Goal: Task Accomplishment & Management: Use online tool/utility

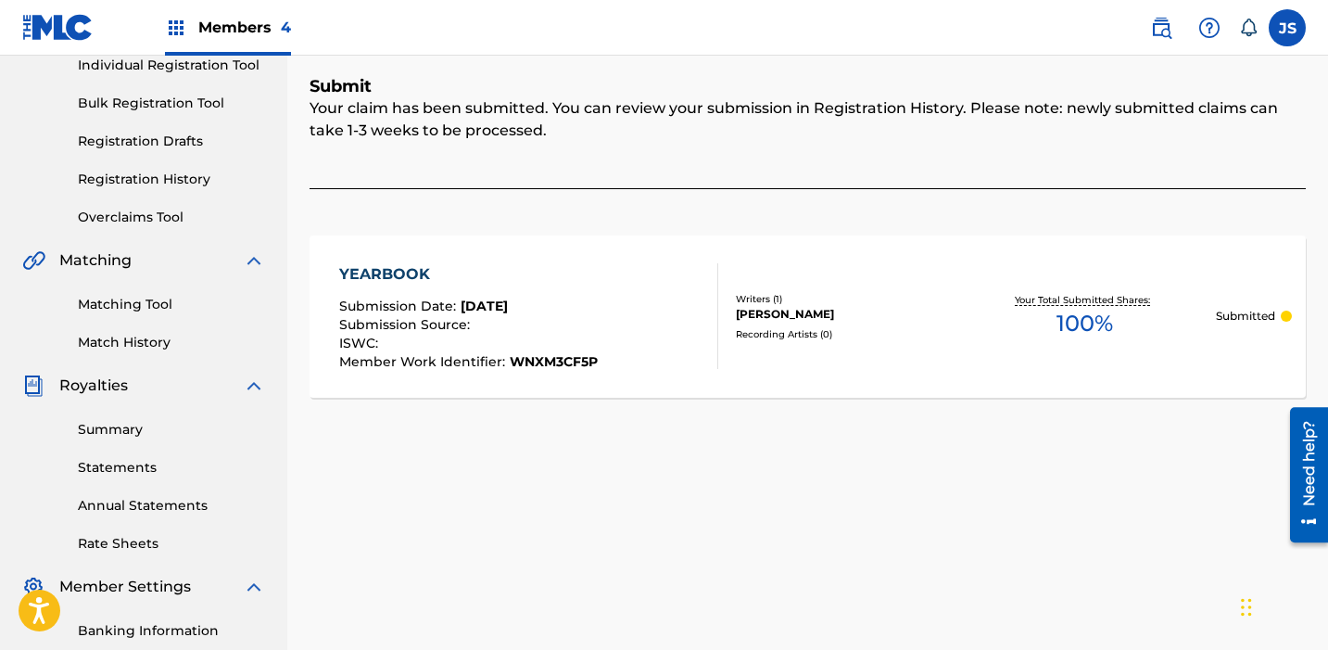
click at [234, 26] on span "Members 4" at bounding box center [244, 27] width 93 height 21
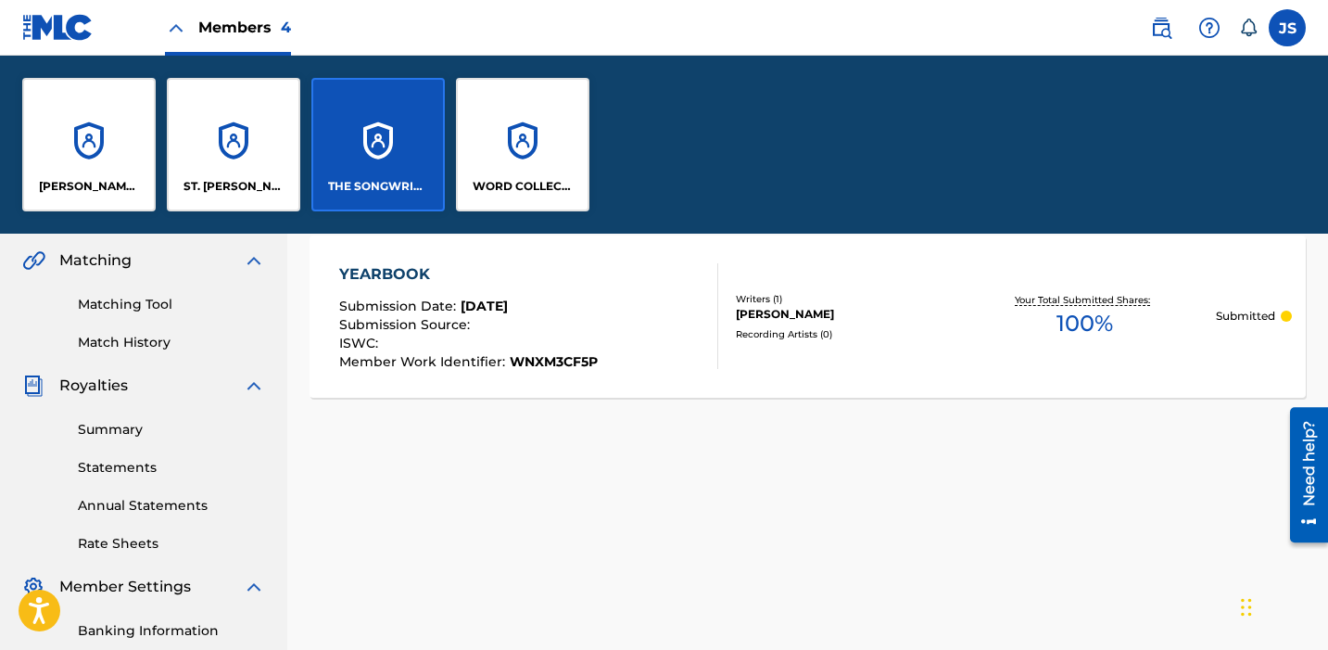
click at [552, 167] on div "WORD COLLECTIONS, INC." at bounding box center [522, 144] width 133 height 133
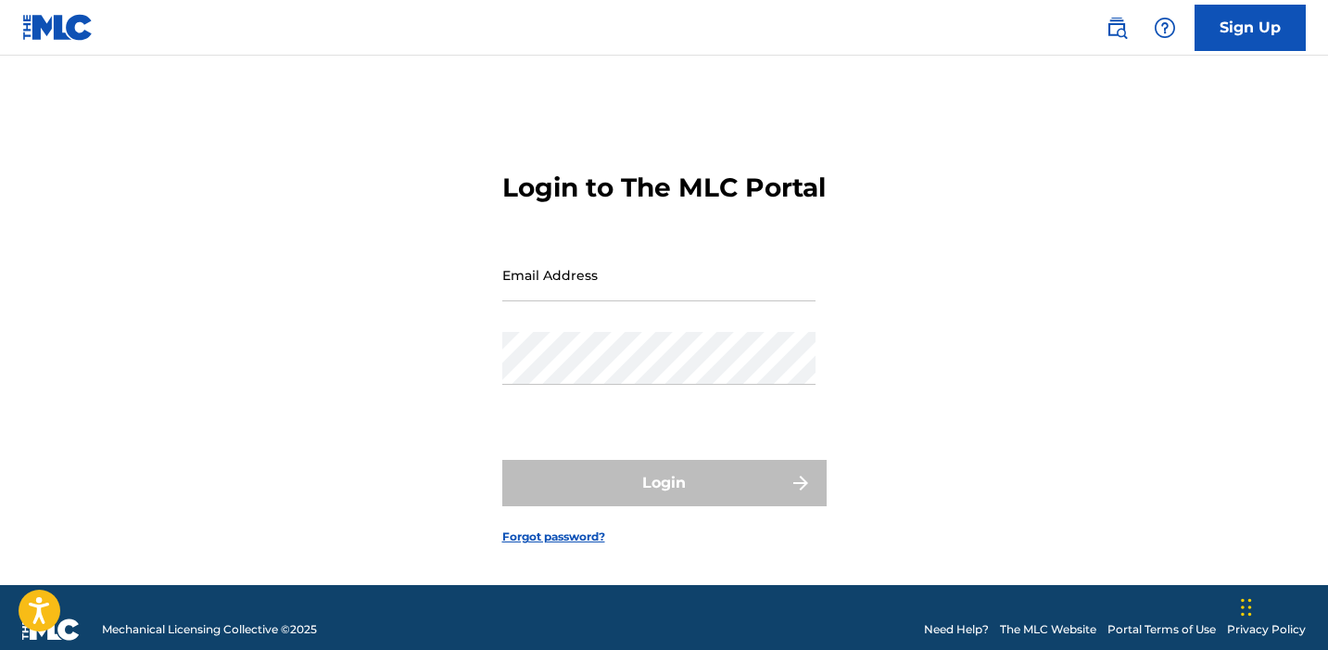
click at [545, 291] on input "Email Address" at bounding box center [658, 274] width 313 height 53
type input "[EMAIL_ADDRESS][DOMAIN_NAME]"
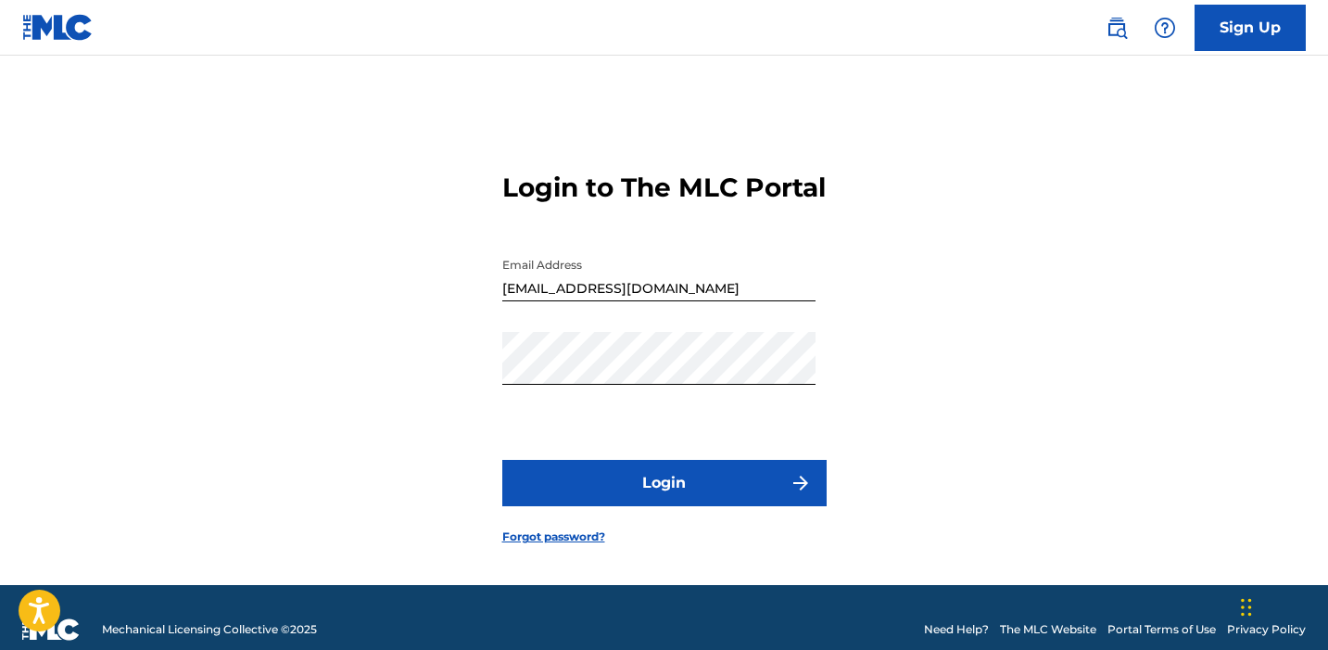
click at [649, 506] on button "Login" at bounding box center [664, 483] width 324 height 46
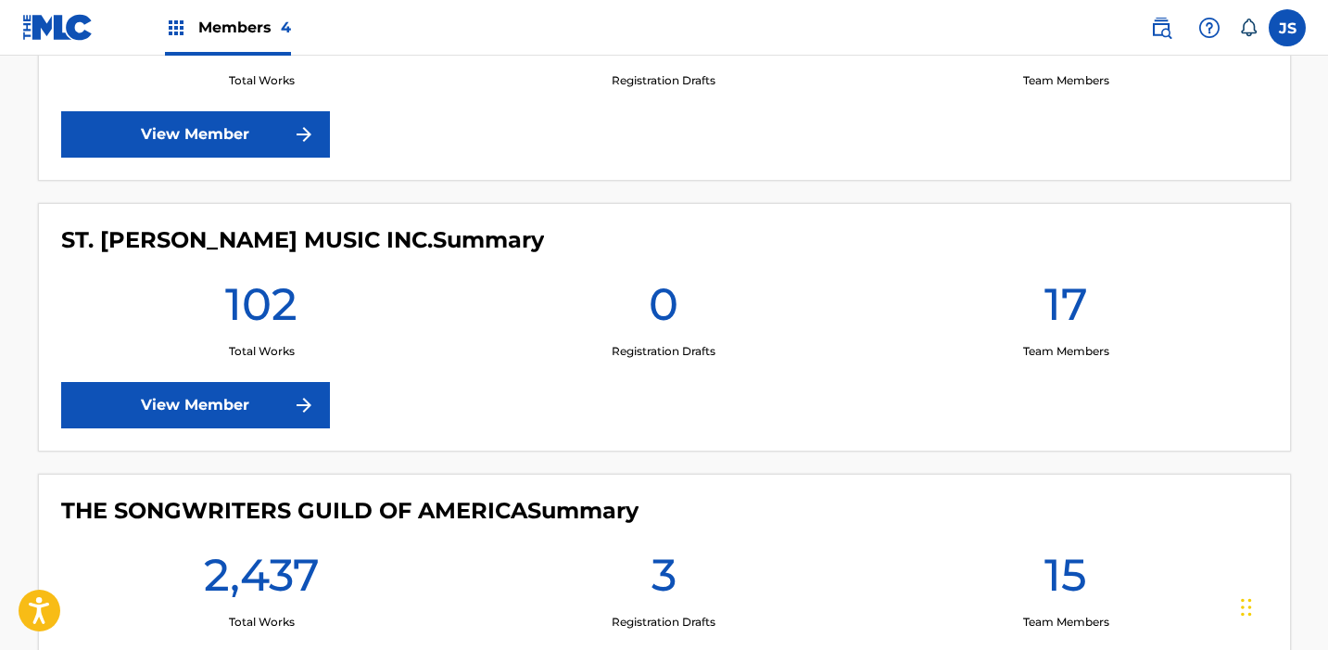
scroll to position [1111, 0]
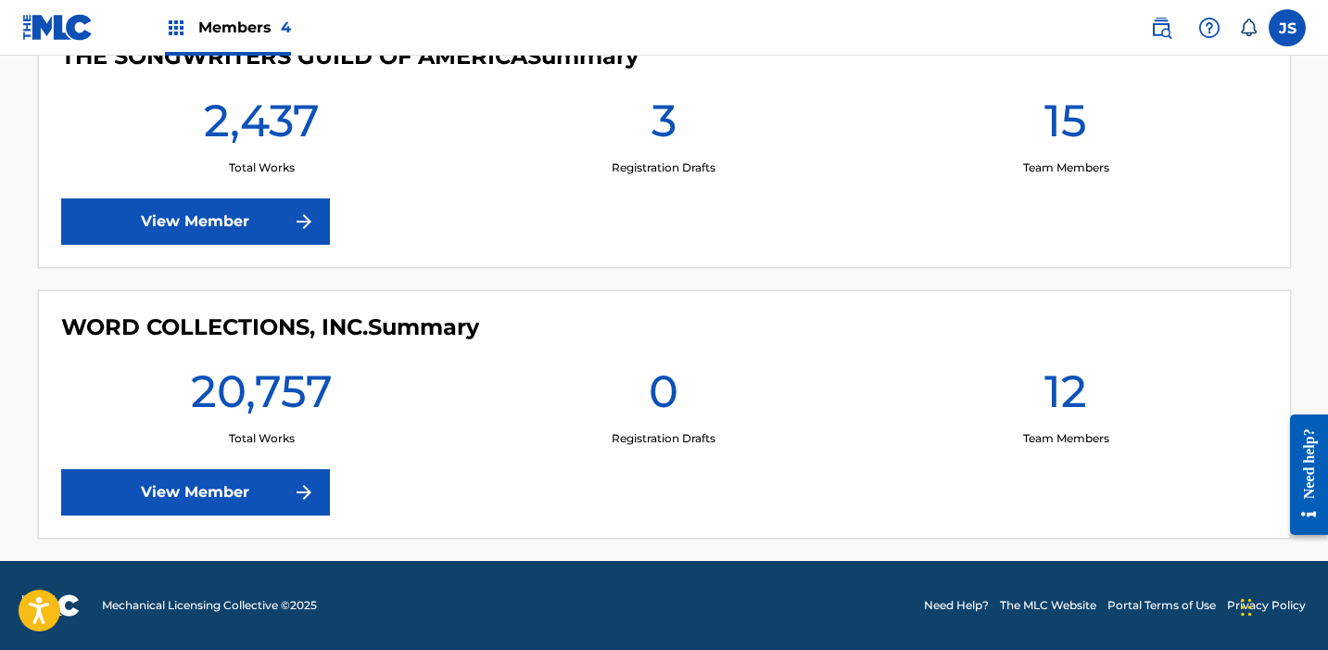
click at [260, 482] on link "View Member" at bounding box center [195, 492] width 269 height 46
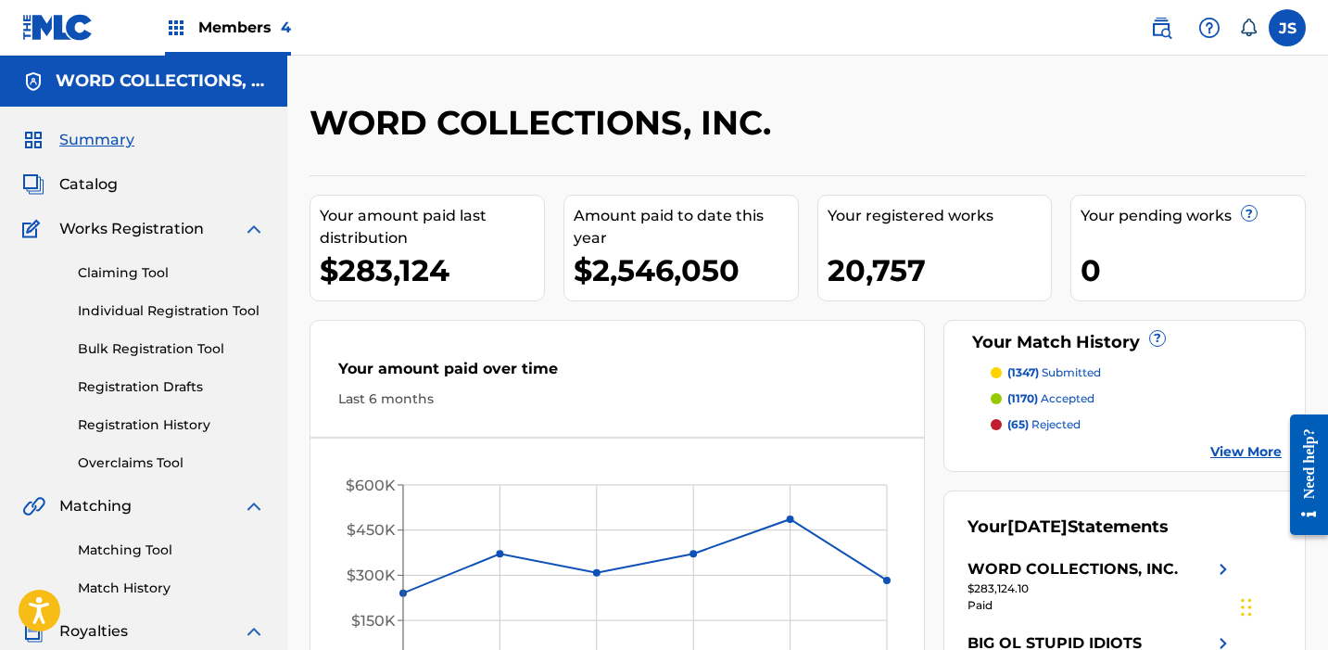
click at [120, 552] on link "Matching Tool" at bounding box center [171, 549] width 187 height 19
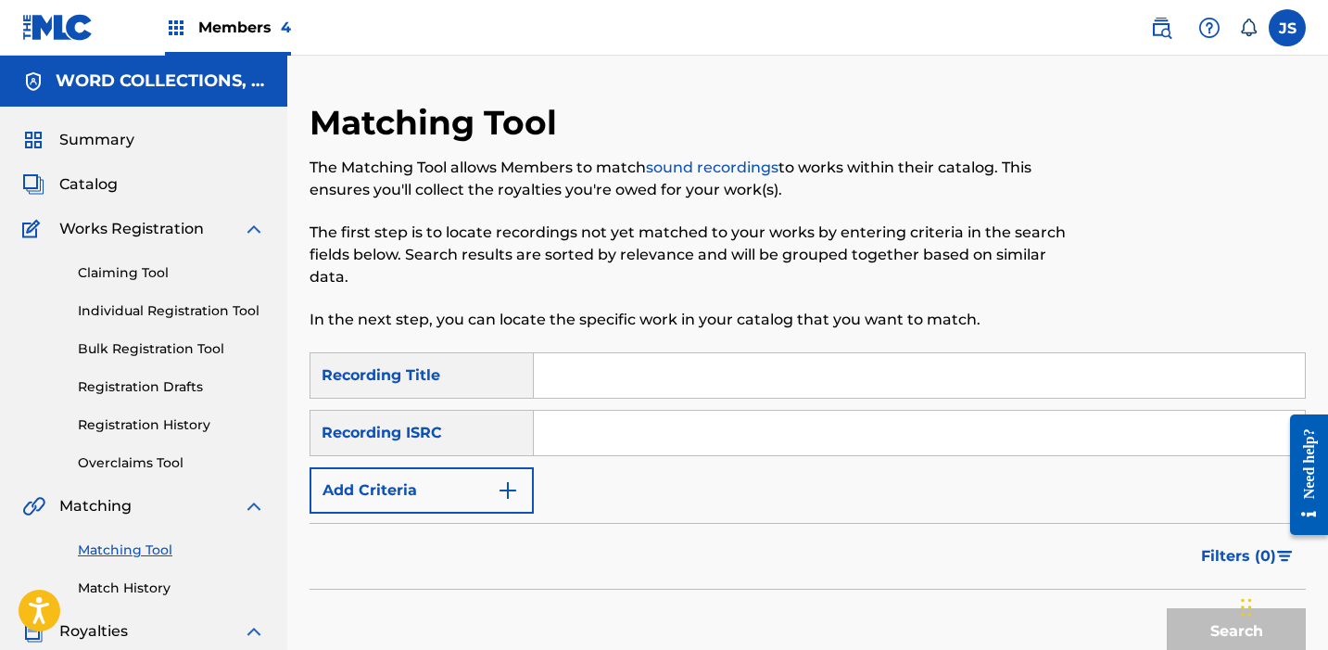
click at [588, 396] on input "Search Form" at bounding box center [919, 375] width 771 height 44
click at [614, 429] on input "Search Form" at bounding box center [919, 433] width 771 height 44
paste input "QM6P42567806"
type input "QM6P42567806"
click at [1167, 608] on button "Search" at bounding box center [1236, 631] width 139 height 46
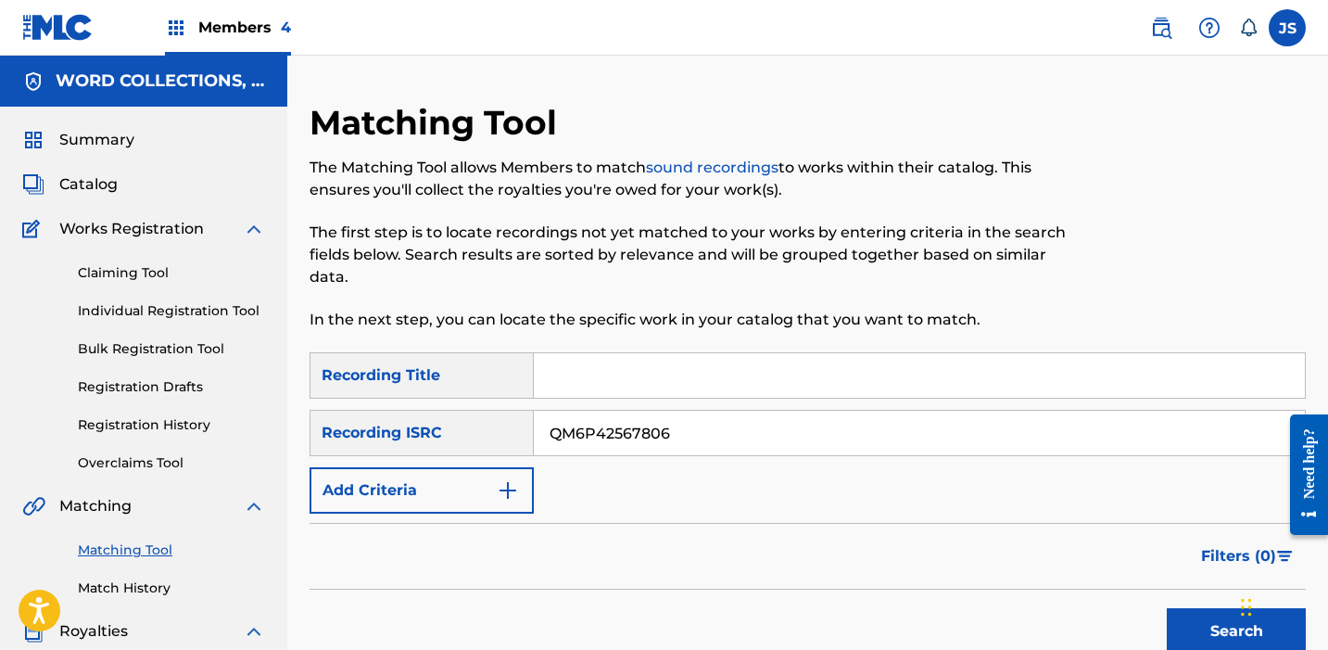
click at [112, 179] on span "Catalog" at bounding box center [88, 184] width 58 height 22
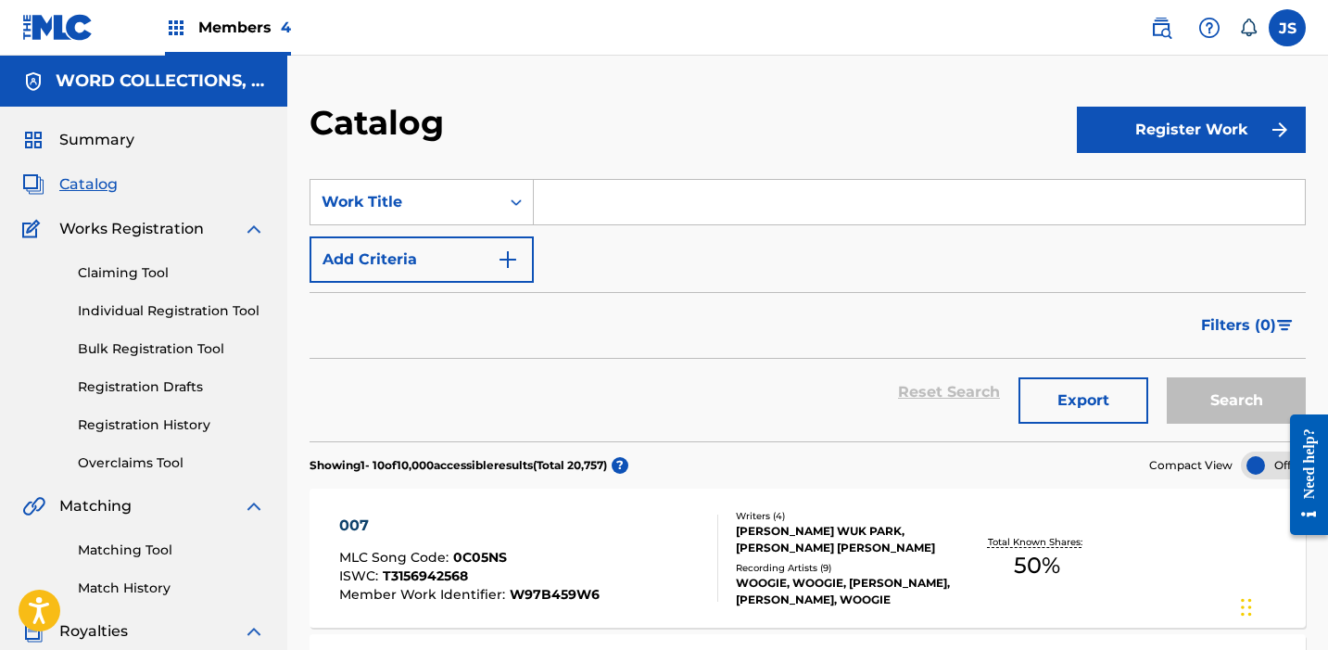
click at [578, 216] on input "Search Form" at bounding box center [919, 202] width 771 height 44
paste input "TUMBLR GIRLS (FEAT. CHRISTOPH ANDERSSON)"
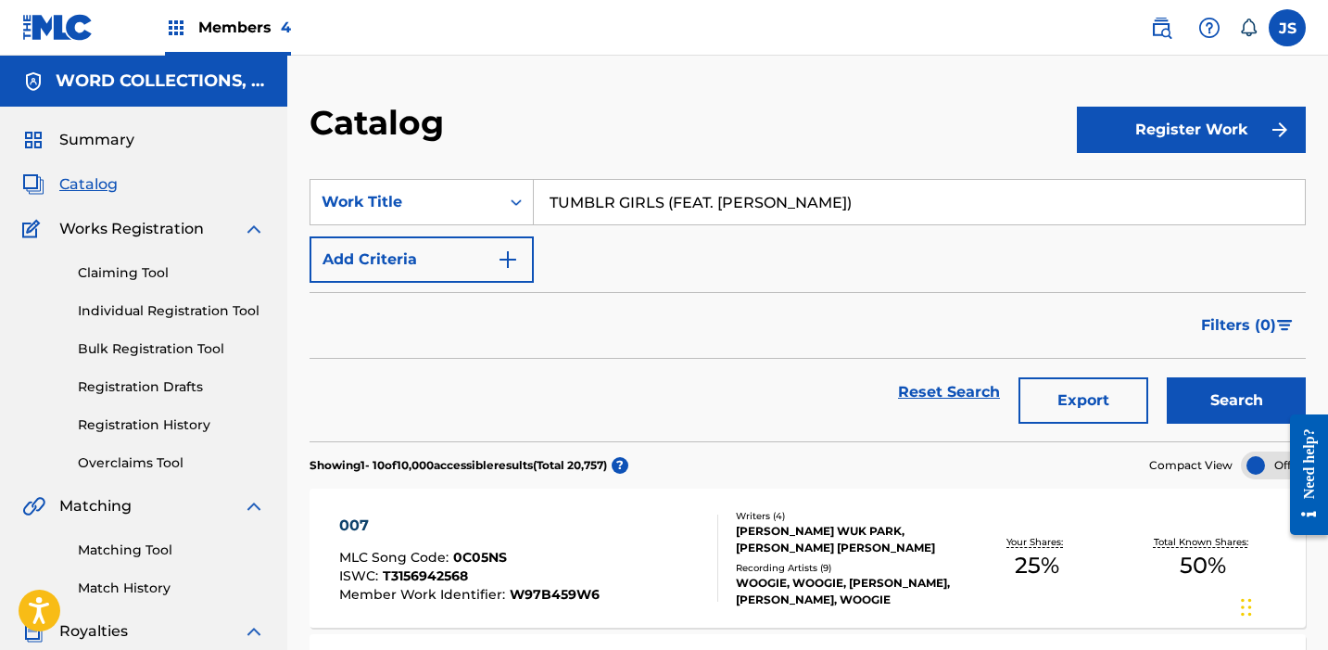
type input "TUMBLR GIRLS (FEAT. CHRISTOPH ANDERSSON)"
click at [1167, 377] on button "Search" at bounding box center [1236, 400] width 139 height 46
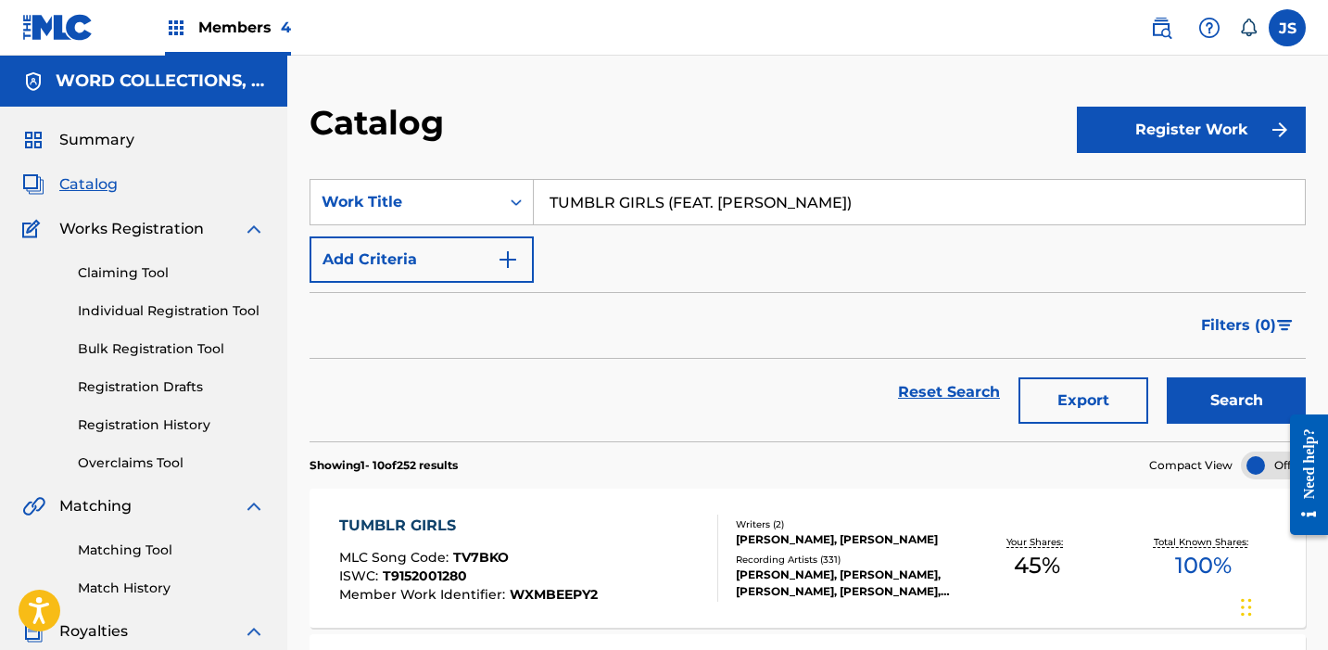
click at [116, 554] on link "Matching Tool" at bounding box center [171, 549] width 187 height 19
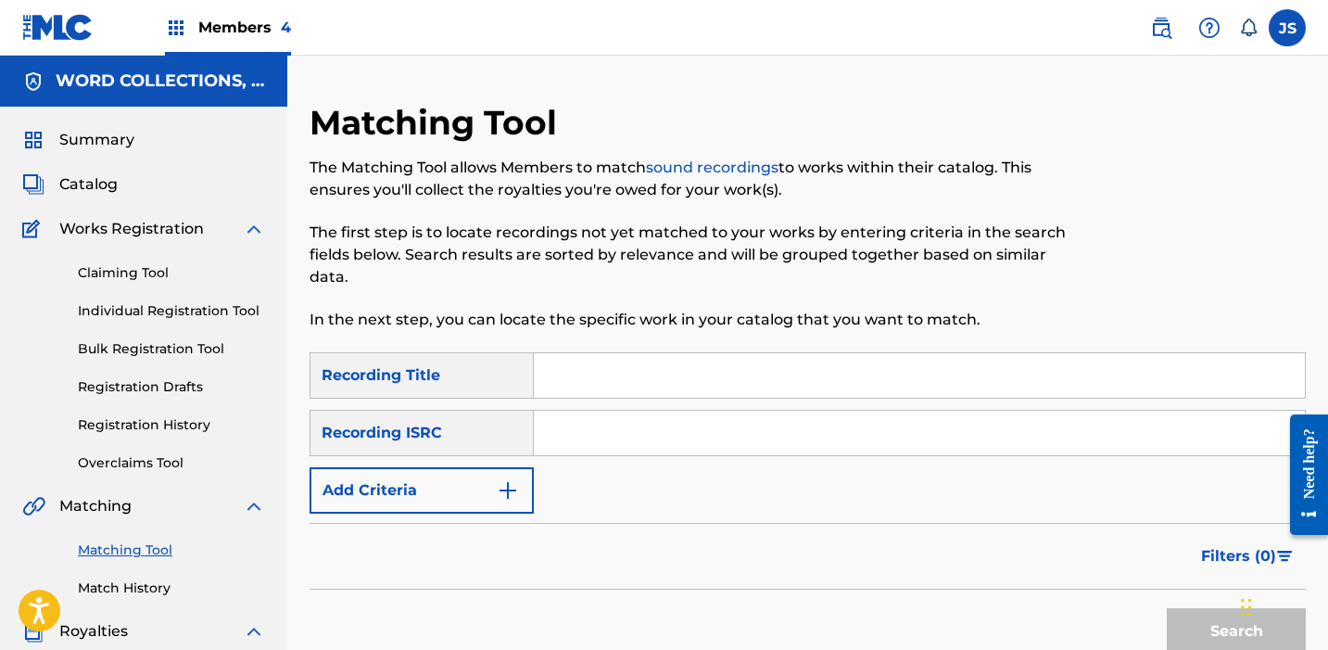
click at [561, 433] on input "Search Form" at bounding box center [919, 433] width 771 height 44
paste input "QM6P42567806"
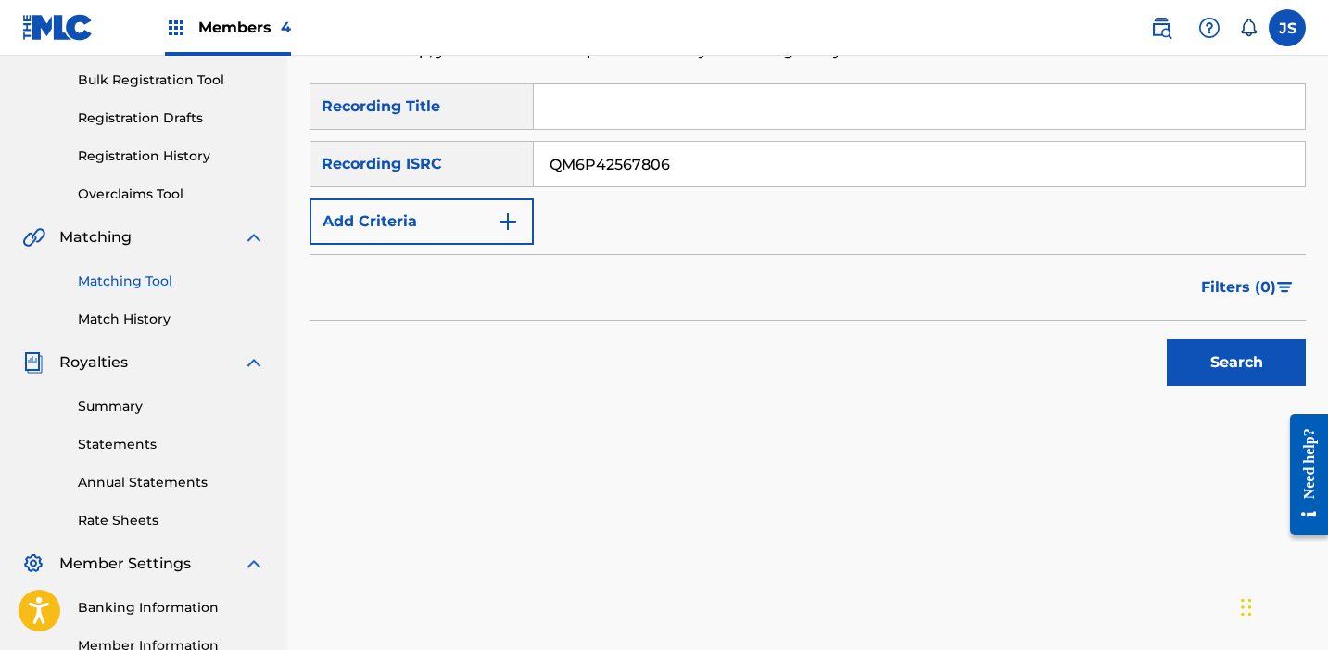
scroll to position [284, 0]
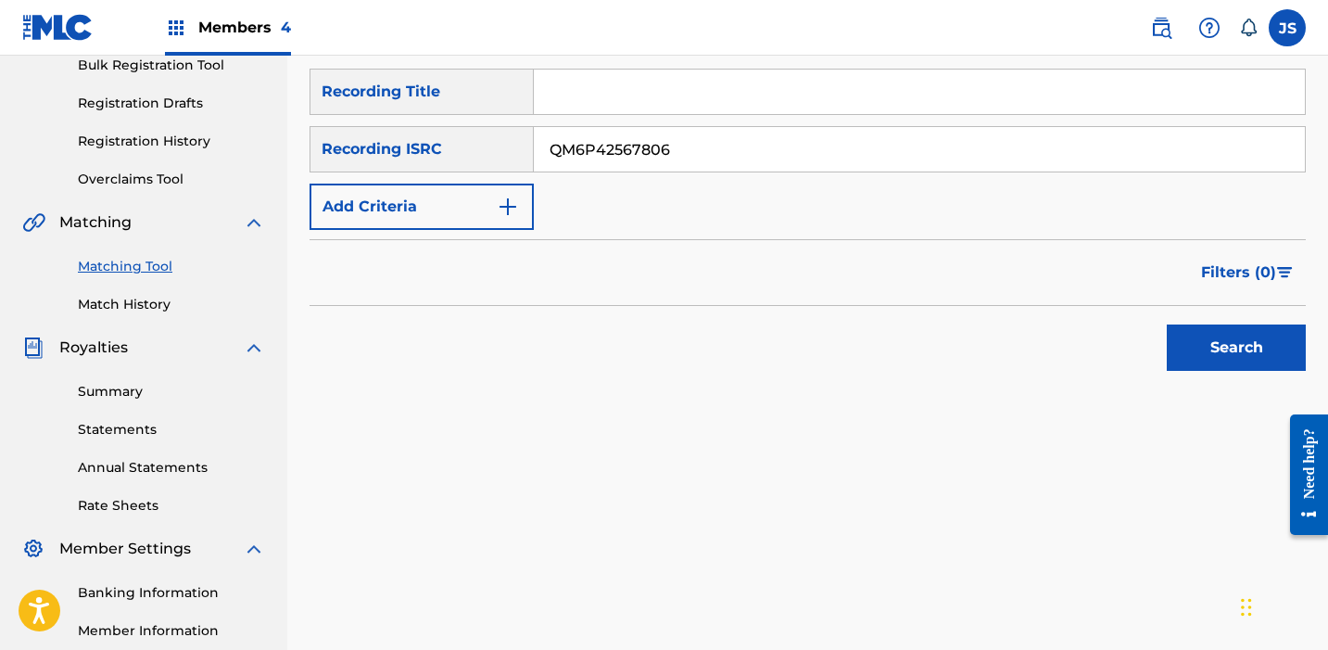
click at [1167, 324] on button "Search" at bounding box center [1236, 347] width 139 height 46
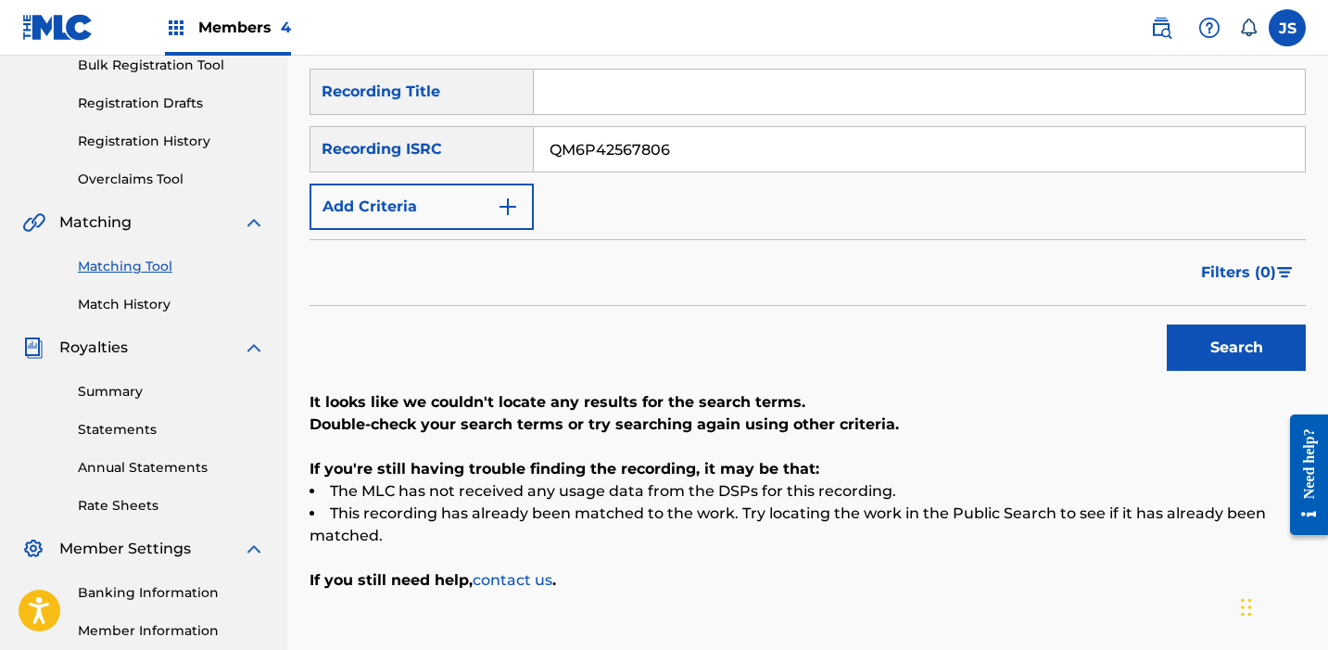
click at [595, 160] on input "QM6P42567806" at bounding box center [919, 149] width 771 height 44
paste input "USUM71603788"
type input "USUM71603788"
click at [1167, 324] on button "Search" at bounding box center [1236, 347] width 139 height 46
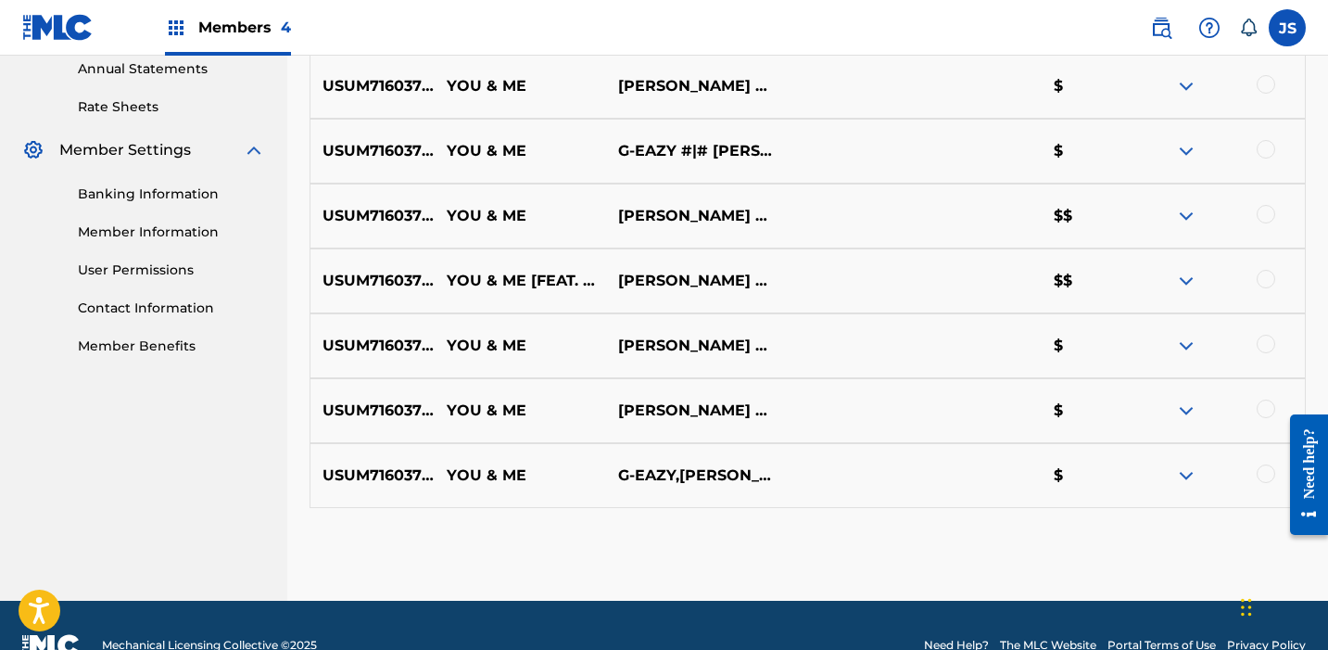
scroll to position [722, 0]
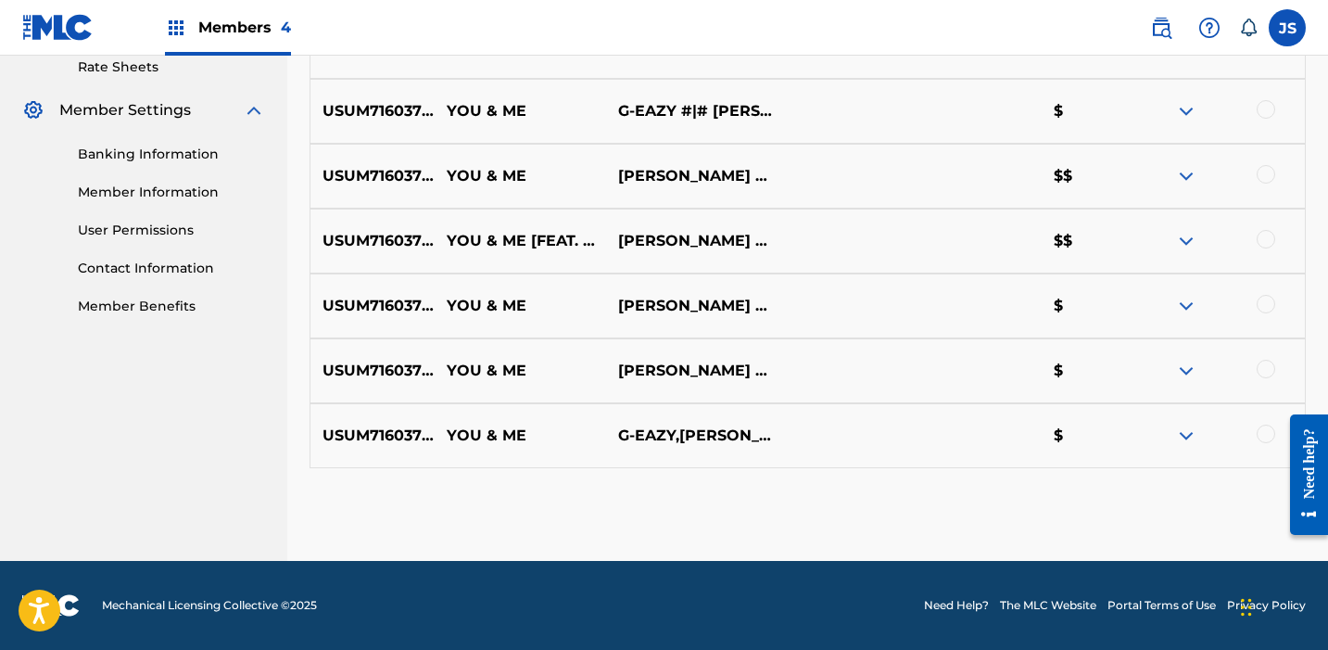
click at [1262, 105] on div at bounding box center [1266, 109] width 19 height 19
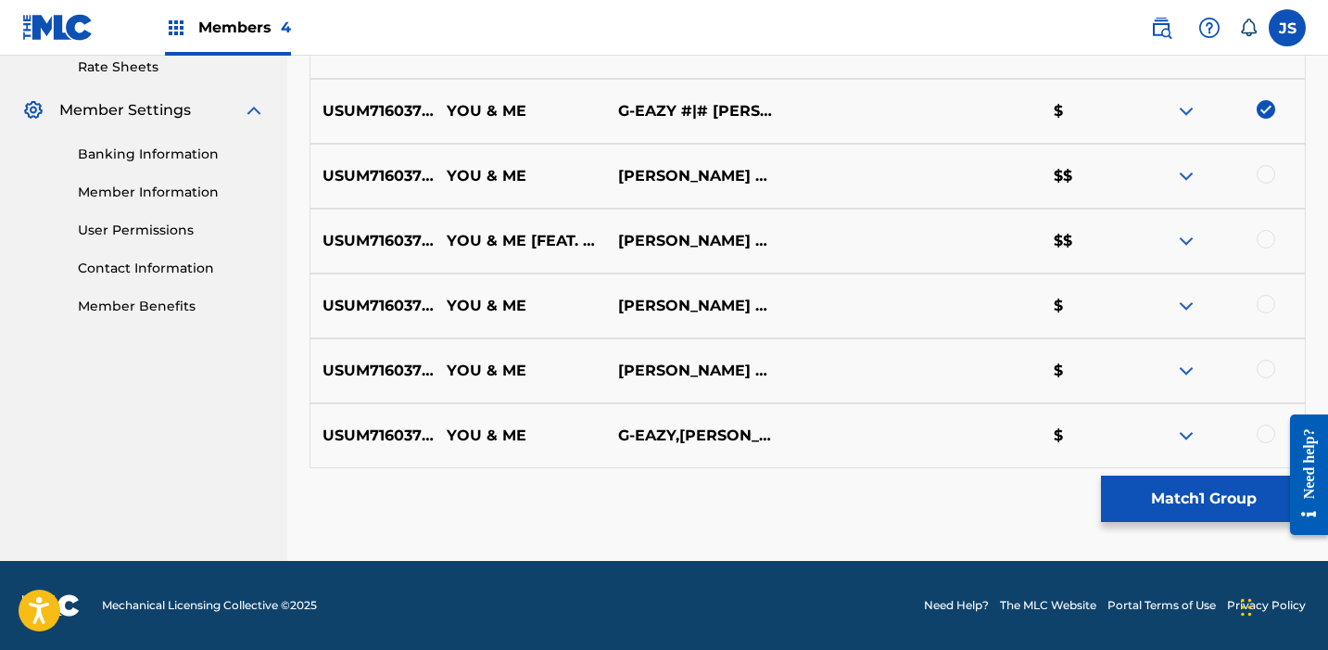
click at [1264, 174] on div at bounding box center [1266, 174] width 19 height 19
click at [1269, 243] on div at bounding box center [1266, 239] width 19 height 19
click at [1269, 297] on div at bounding box center [1266, 304] width 19 height 19
click at [1268, 372] on div at bounding box center [1266, 369] width 19 height 19
click at [1259, 424] on div at bounding box center [1218, 435] width 171 height 22
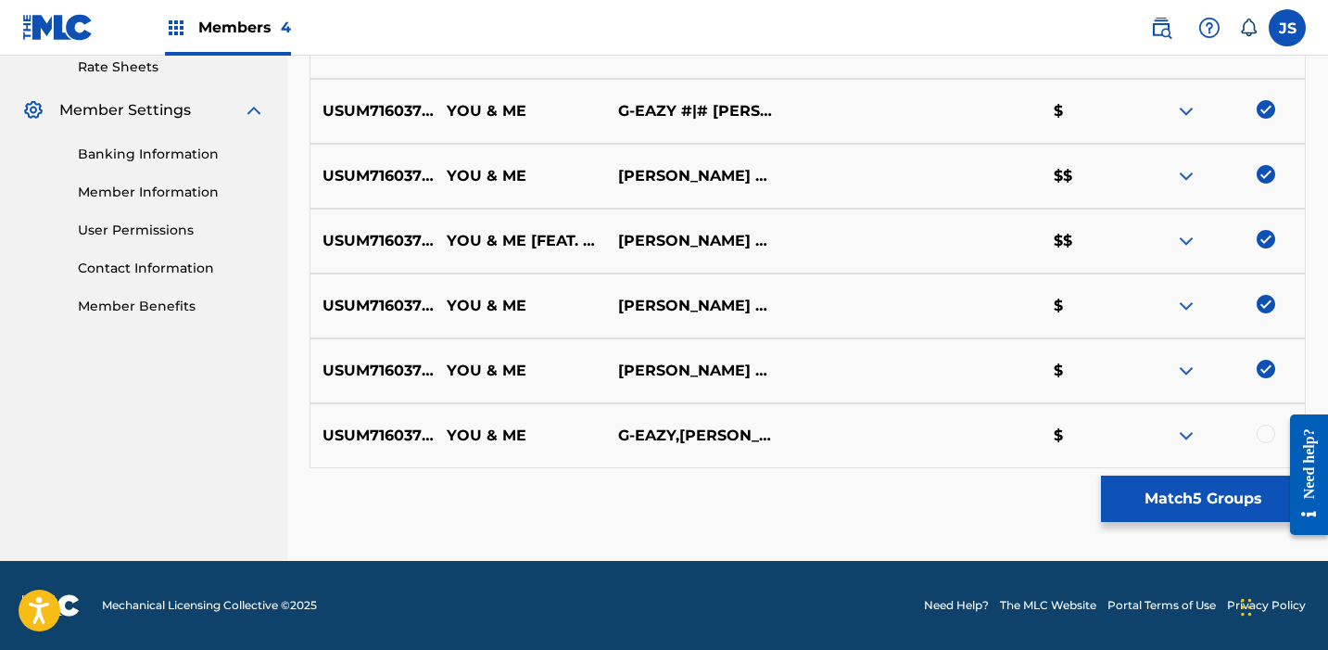
click at [1265, 432] on div at bounding box center [1266, 433] width 19 height 19
click at [1159, 505] on button "Match 6 Groups" at bounding box center [1203, 498] width 205 height 46
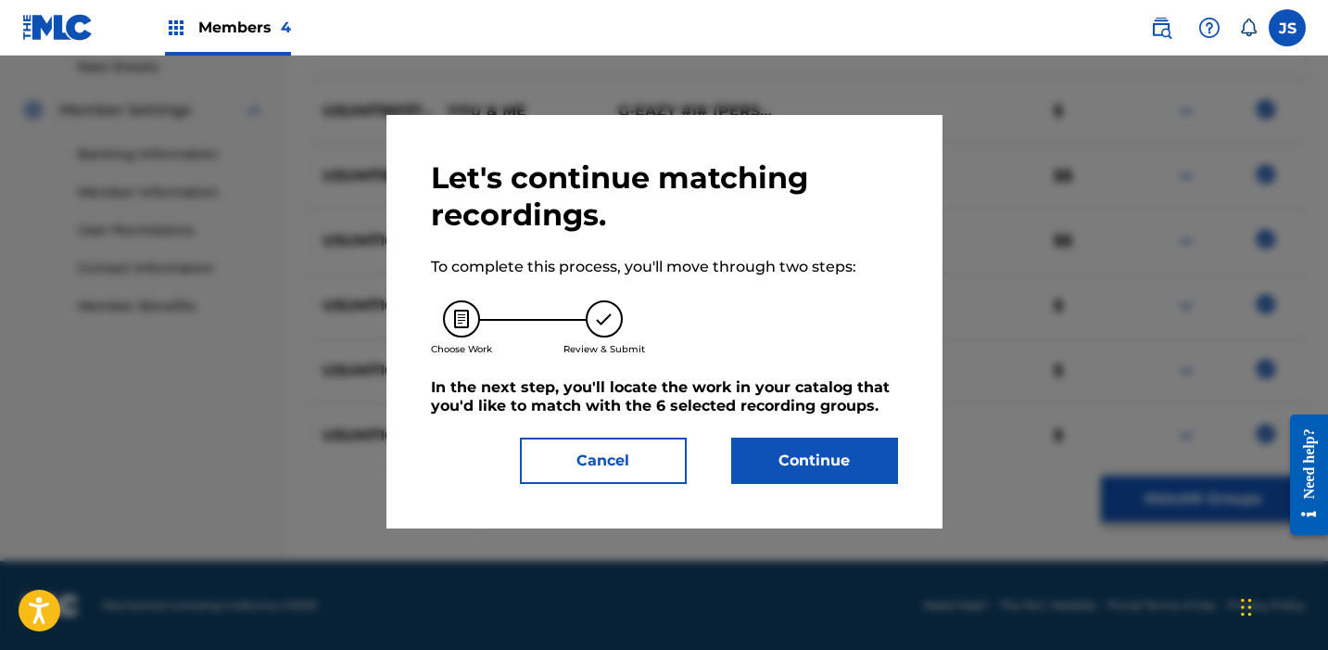
click at [766, 457] on button "Continue" at bounding box center [814, 460] width 167 height 46
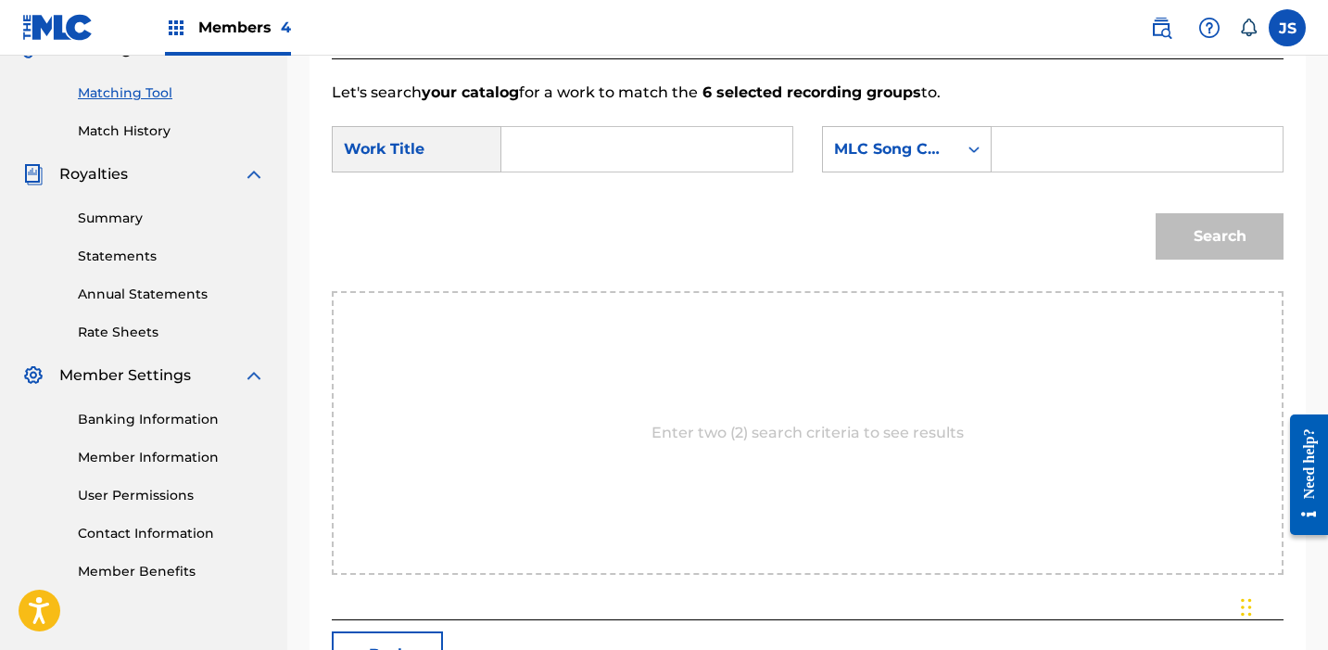
scroll to position [423, 0]
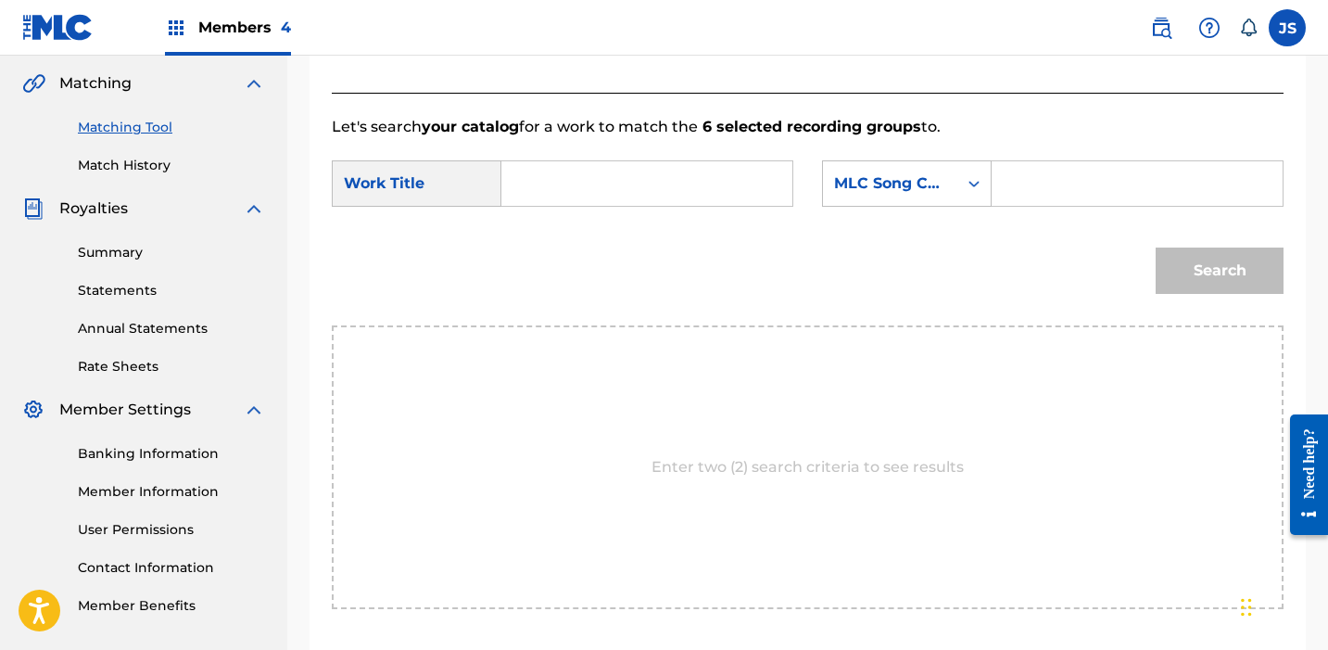
click at [616, 229] on div "Search" at bounding box center [808, 277] width 952 height 96
click at [614, 200] on input "Search Form" at bounding box center [646, 183] width 259 height 44
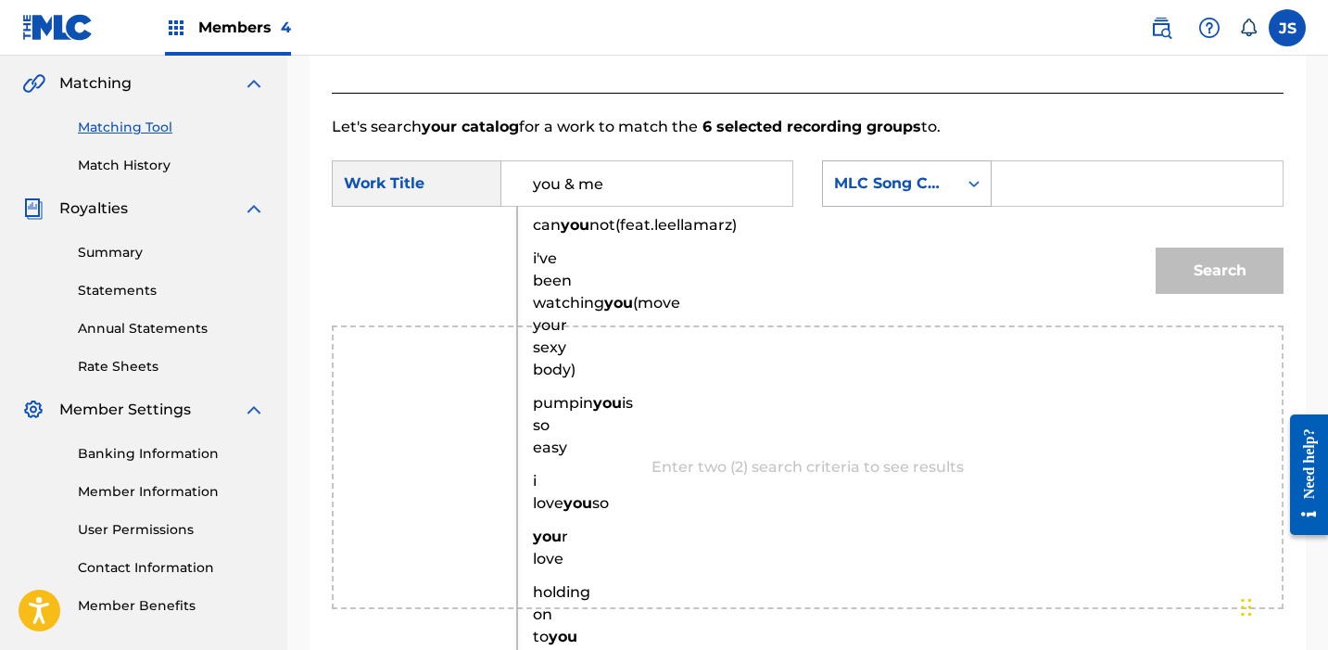
type input "you & me"
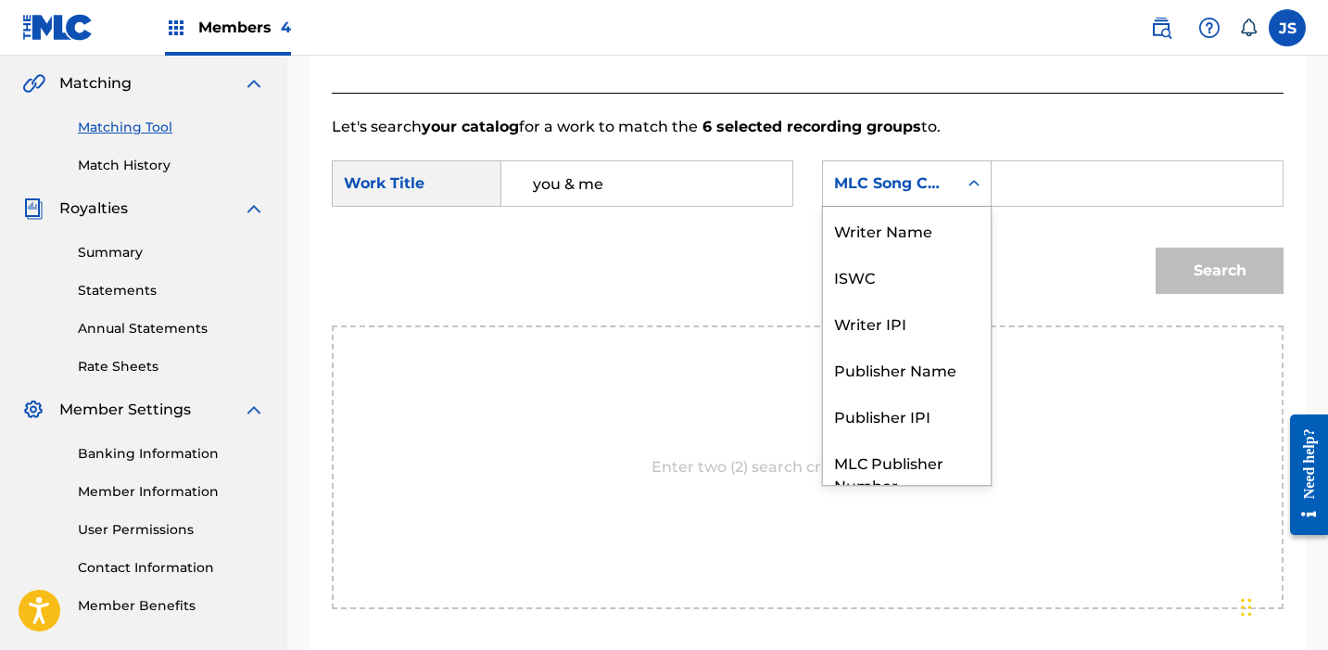
click at [928, 183] on div "MLC Song Code" at bounding box center [890, 183] width 112 height 22
click at [894, 227] on div "Writer Name" at bounding box center [907, 227] width 168 height 46
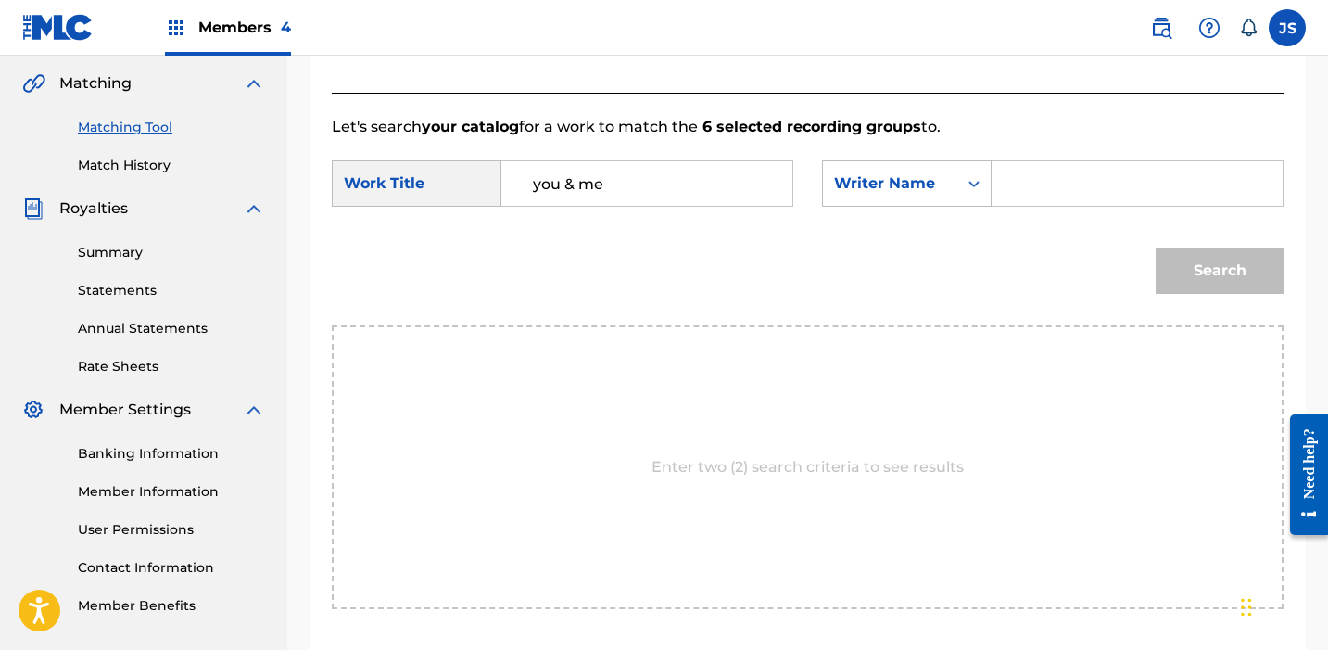
click at [1081, 171] on input "Search Form" at bounding box center [1136, 183] width 259 height 44
type input "gillumi"
click at [1156, 247] on button "Search" at bounding box center [1220, 270] width 128 height 46
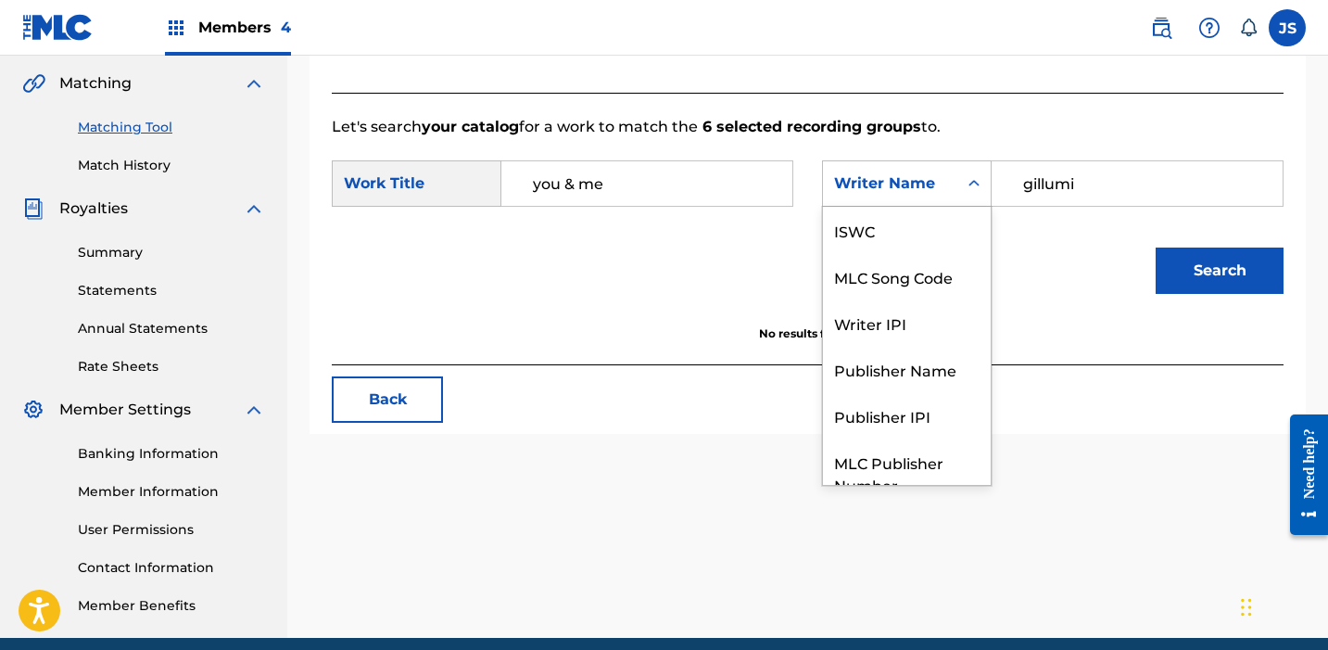
click at [890, 201] on div "Writer Name" at bounding box center [907, 183] width 170 height 46
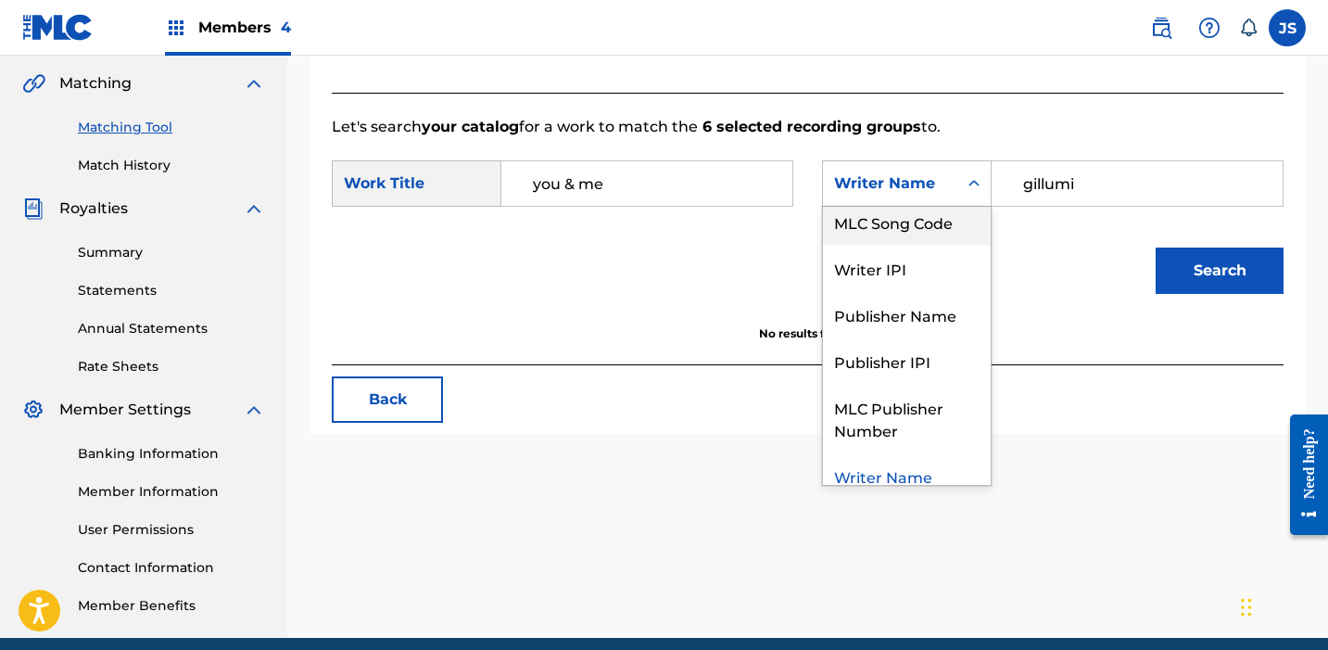
scroll to position [64, 0]
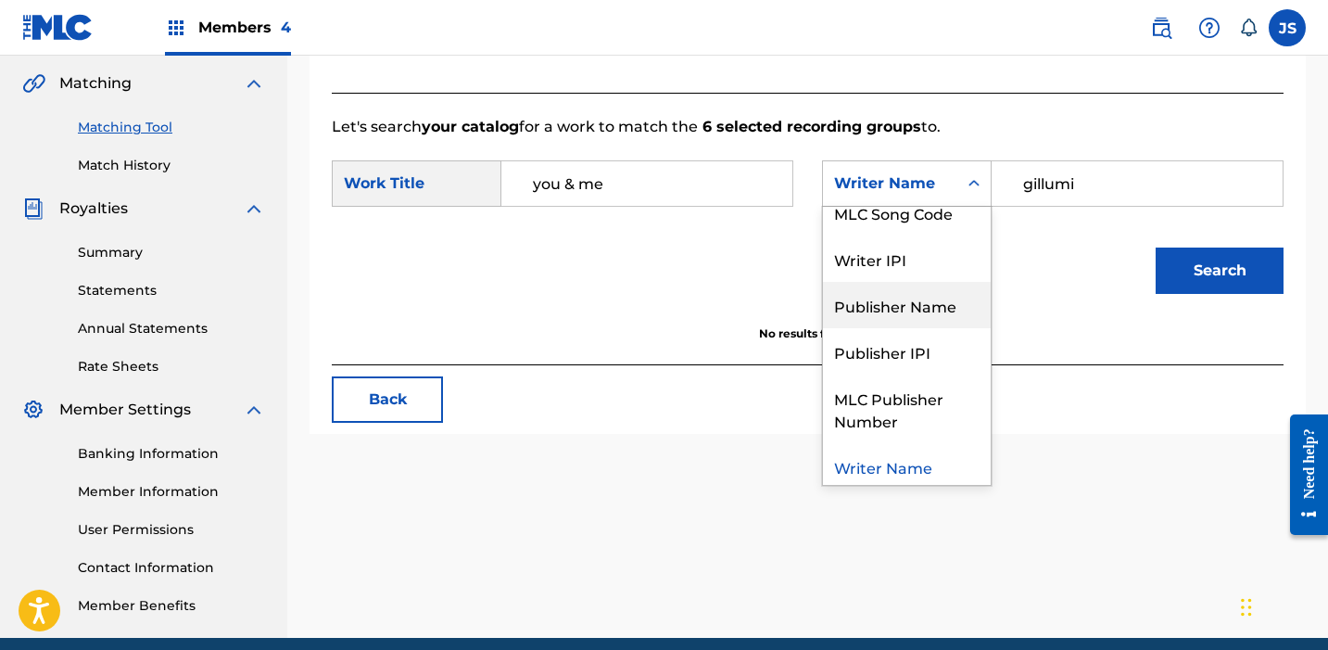
click at [903, 292] on div "Publisher Name" at bounding box center [907, 305] width 168 height 46
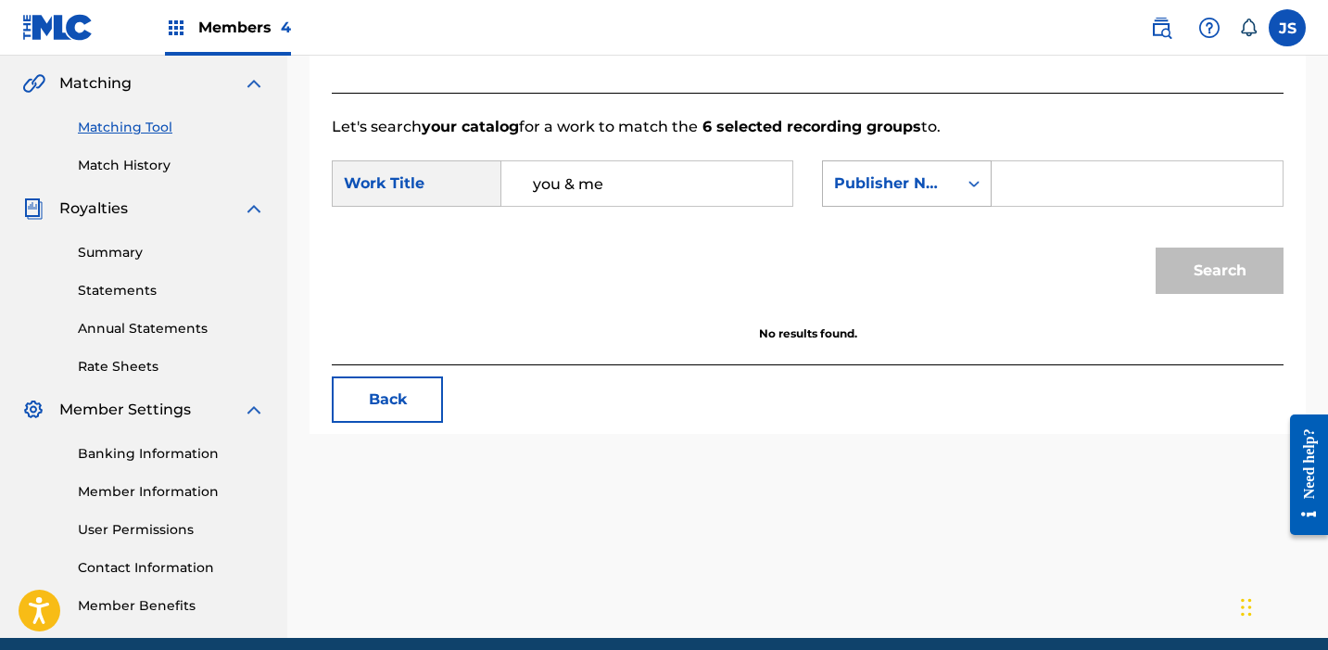
click at [910, 185] on div "Publisher Name" at bounding box center [890, 183] width 112 height 22
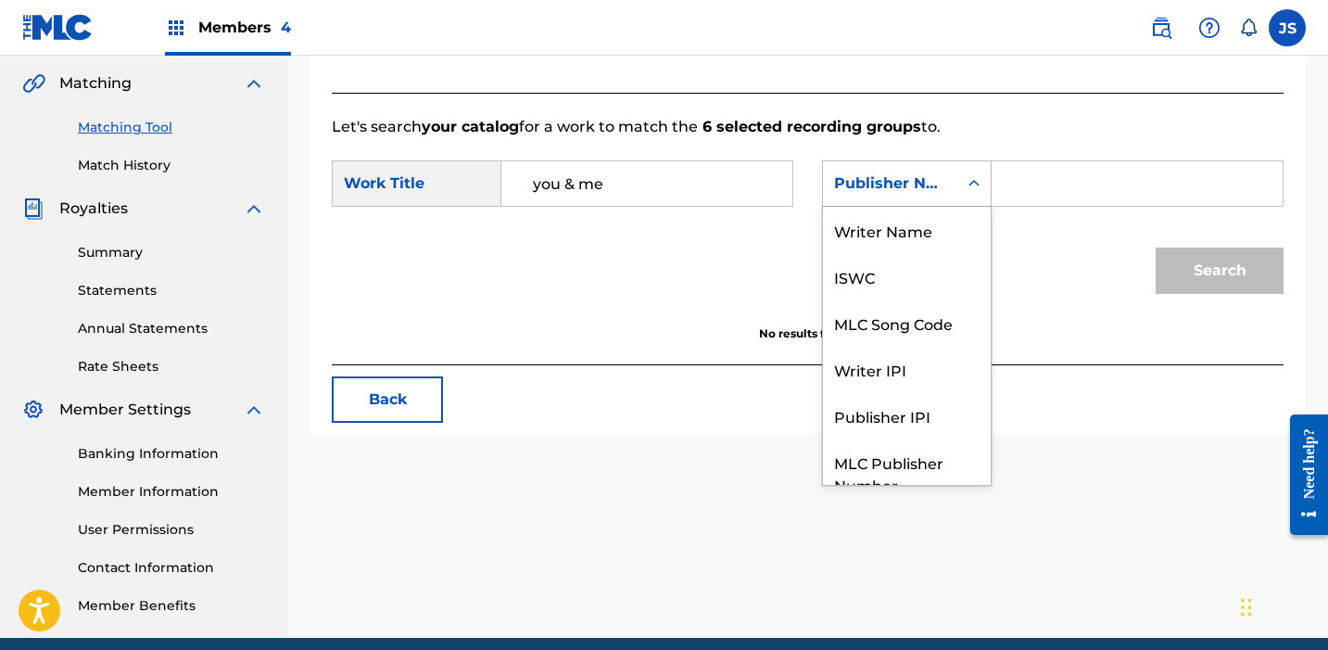
scroll to position [69, 0]
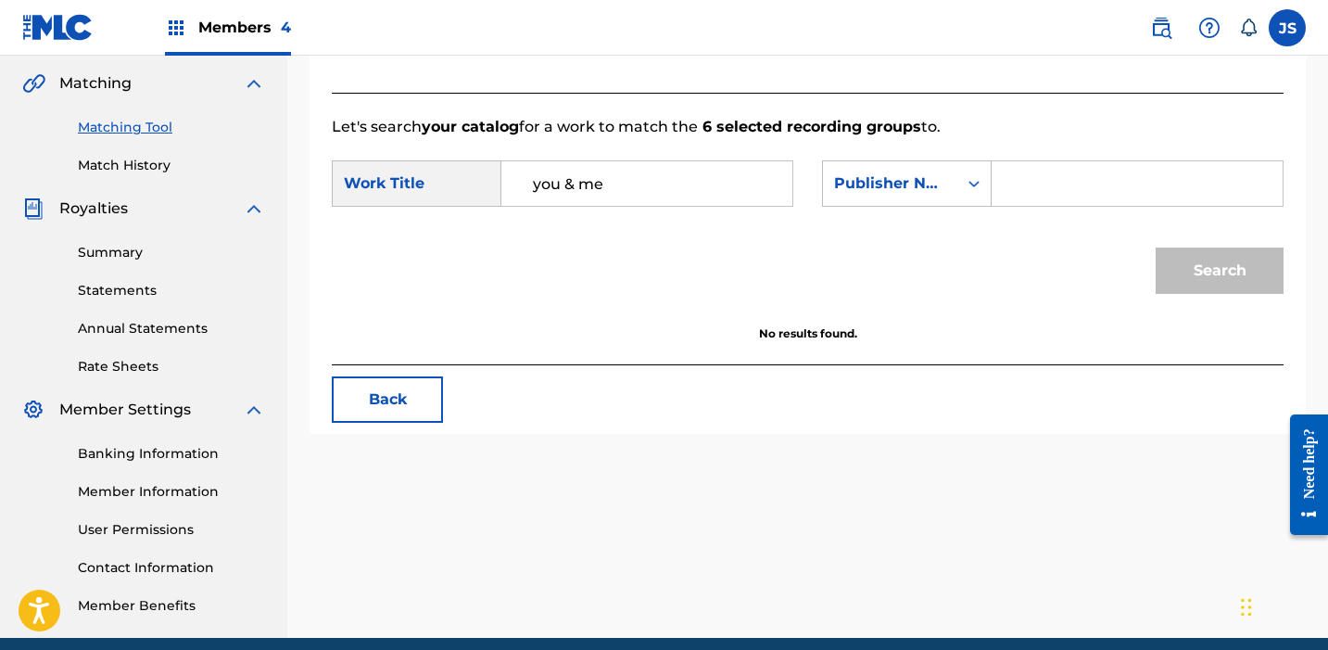
click at [1085, 181] on input "Search Form" at bounding box center [1136, 183] width 259 height 44
paste input "BEFORE THINGS HAPPENED PUBLISHING"
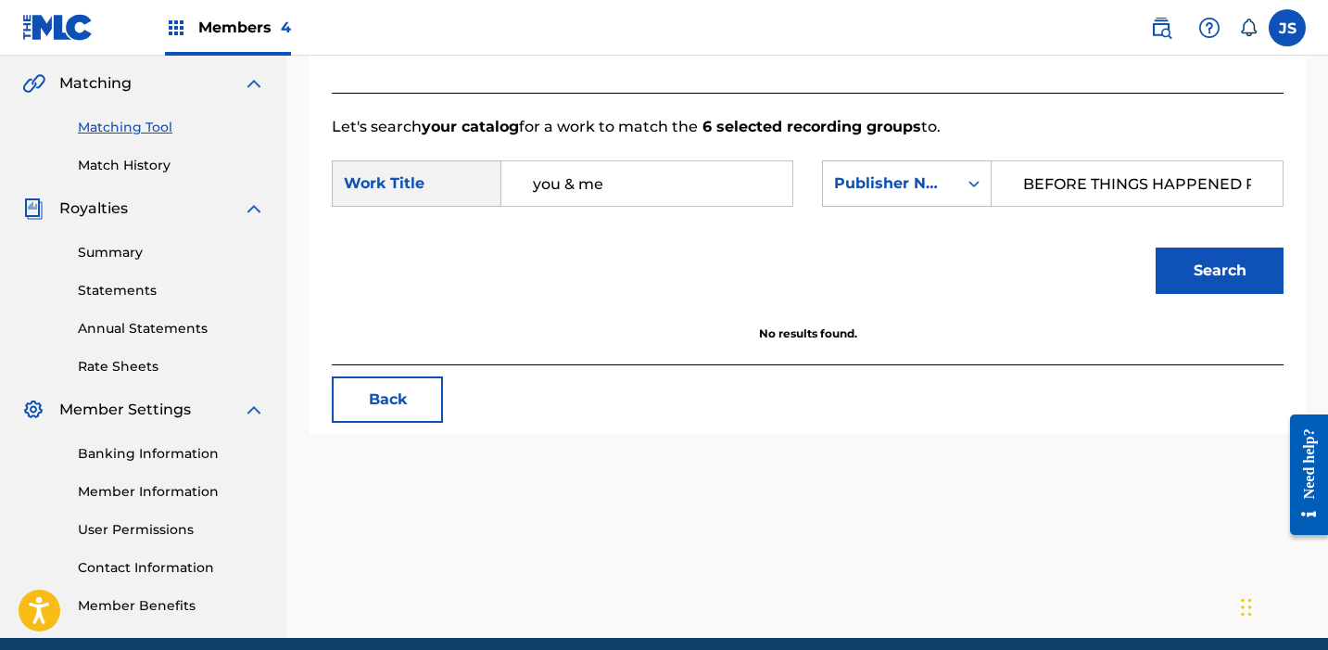
scroll to position [0, 90]
type input "BEFORE THINGS HAPPENED PUBLISHING"
click at [1156, 247] on button "Search" at bounding box center [1220, 270] width 128 height 46
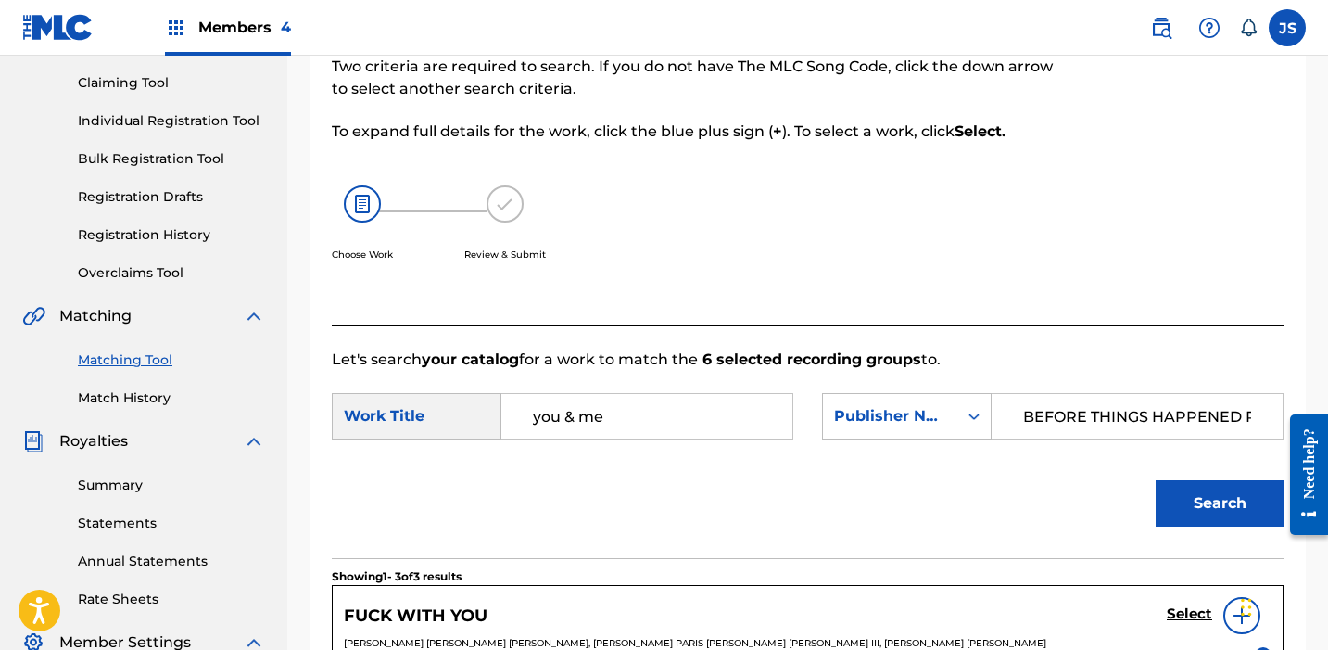
scroll to position [854, 0]
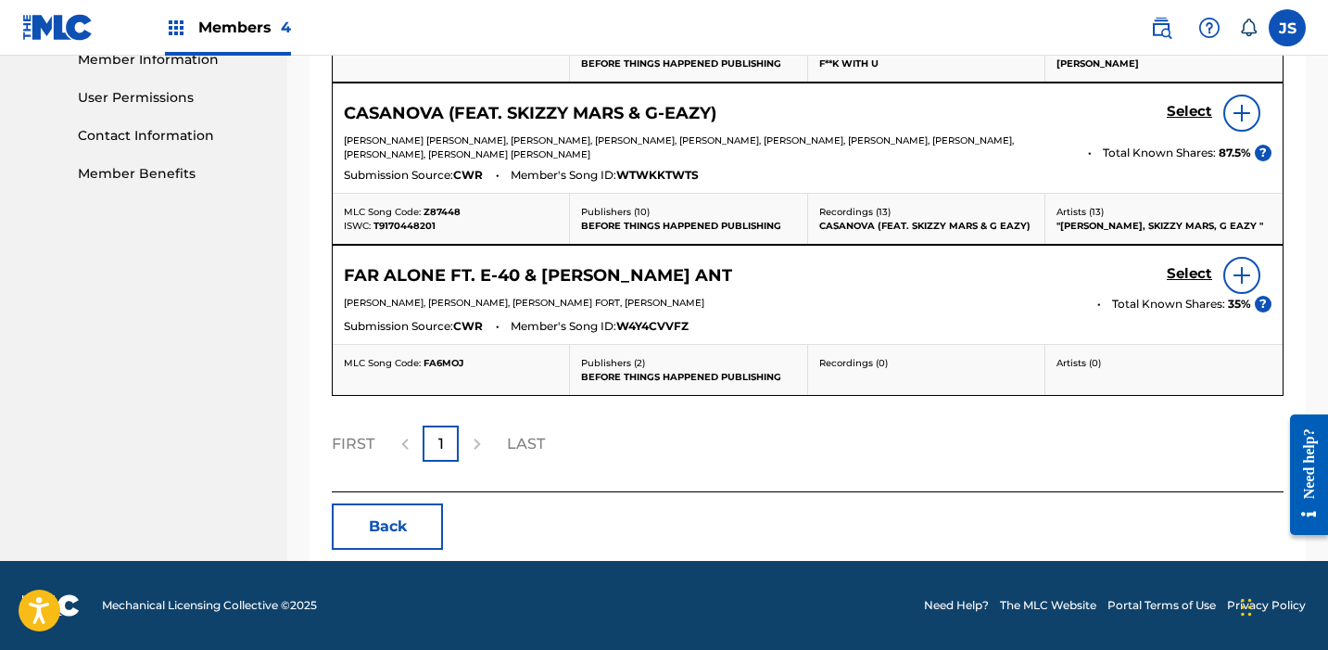
click at [392, 532] on button "Back" at bounding box center [387, 526] width 111 height 46
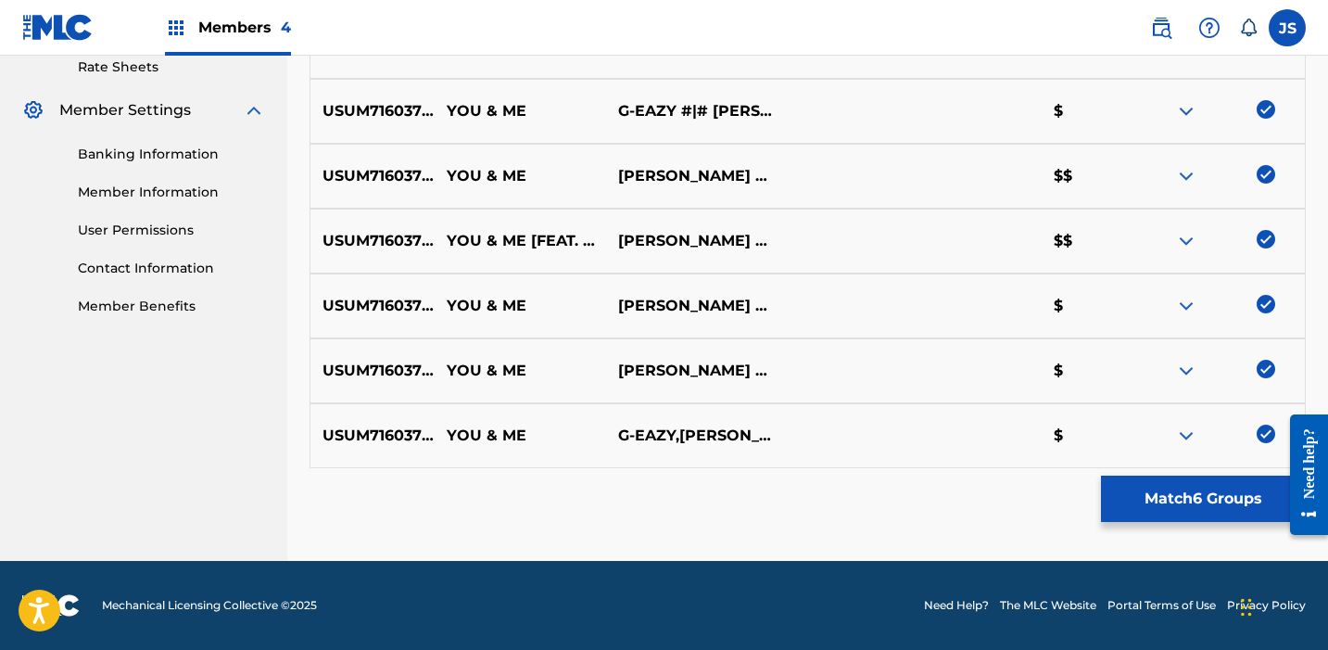
scroll to position [722, 0]
click at [1259, 434] on img at bounding box center [1266, 433] width 19 height 19
click at [1274, 368] on img at bounding box center [1266, 369] width 19 height 19
click at [1271, 305] on img at bounding box center [1266, 304] width 19 height 19
click at [1268, 248] on div at bounding box center [1218, 241] width 171 height 22
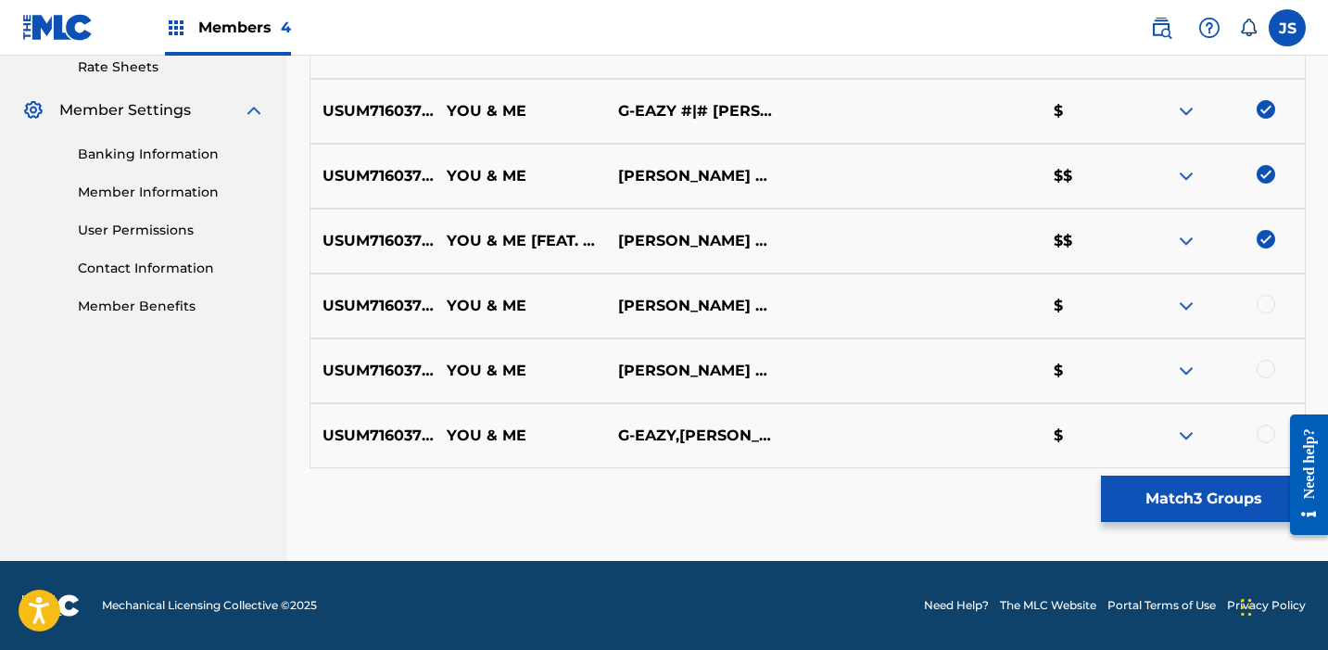
click at [1268, 243] on img at bounding box center [1266, 239] width 19 height 19
click at [1268, 183] on img at bounding box center [1266, 174] width 19 height 19
click at [1264, 108] on img at bounding box center [1266, 109] width 19 height 19
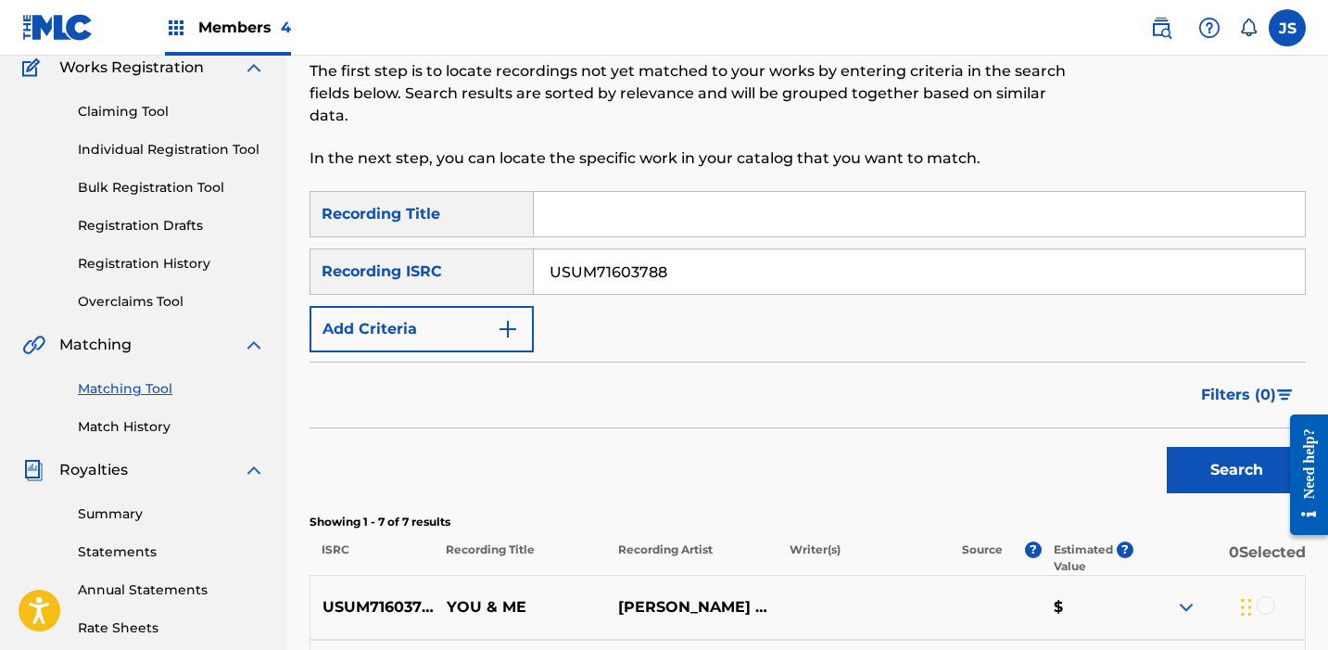
scroll to position [0, 0]
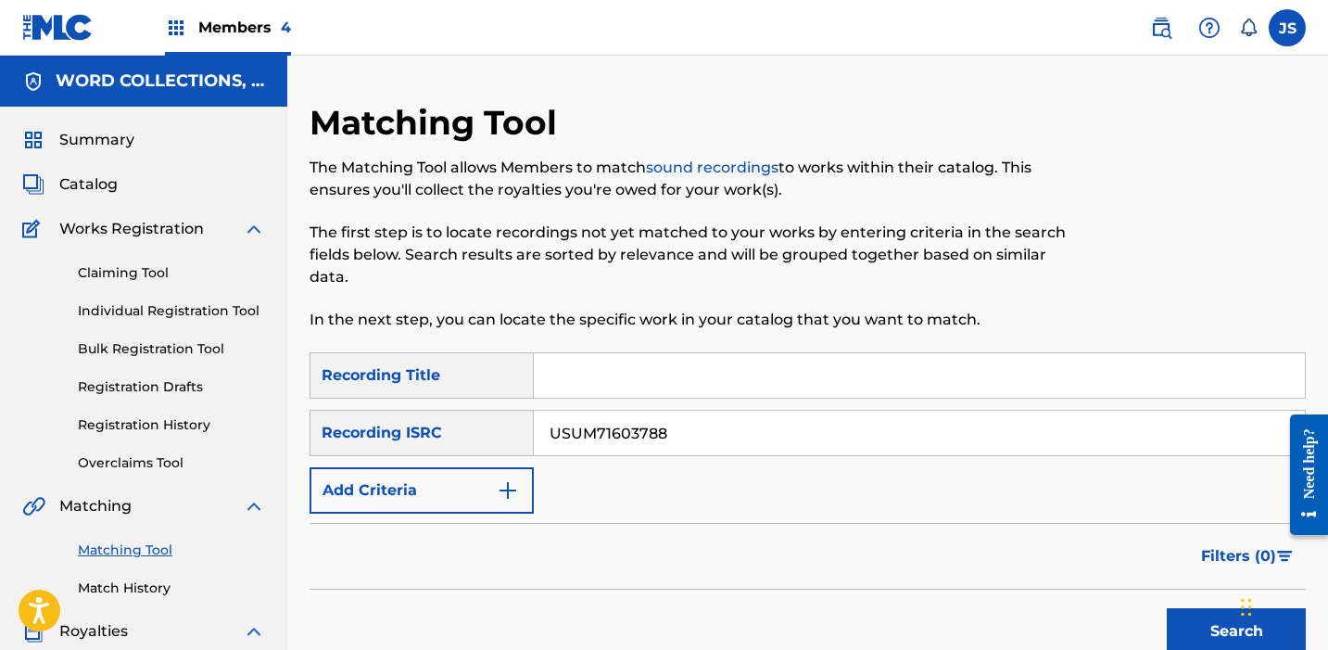
click at [648, 435] on input "USUM71603788" at bounding box center [919, 433] width 771 height 44
paste input "G1170025"
type input "USUG11700258"
click at [1167, 608] on button "Search" at bounding box center [1236, 631] width 139 height 46
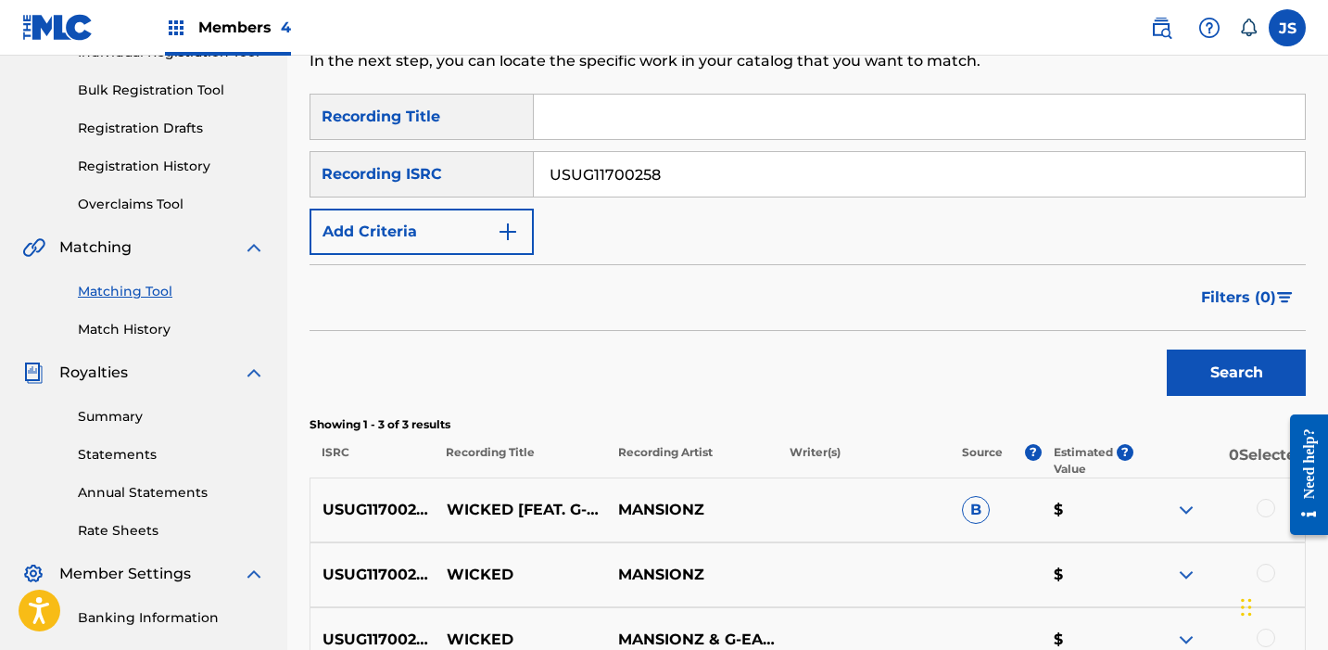
scroll to position [500, 0]
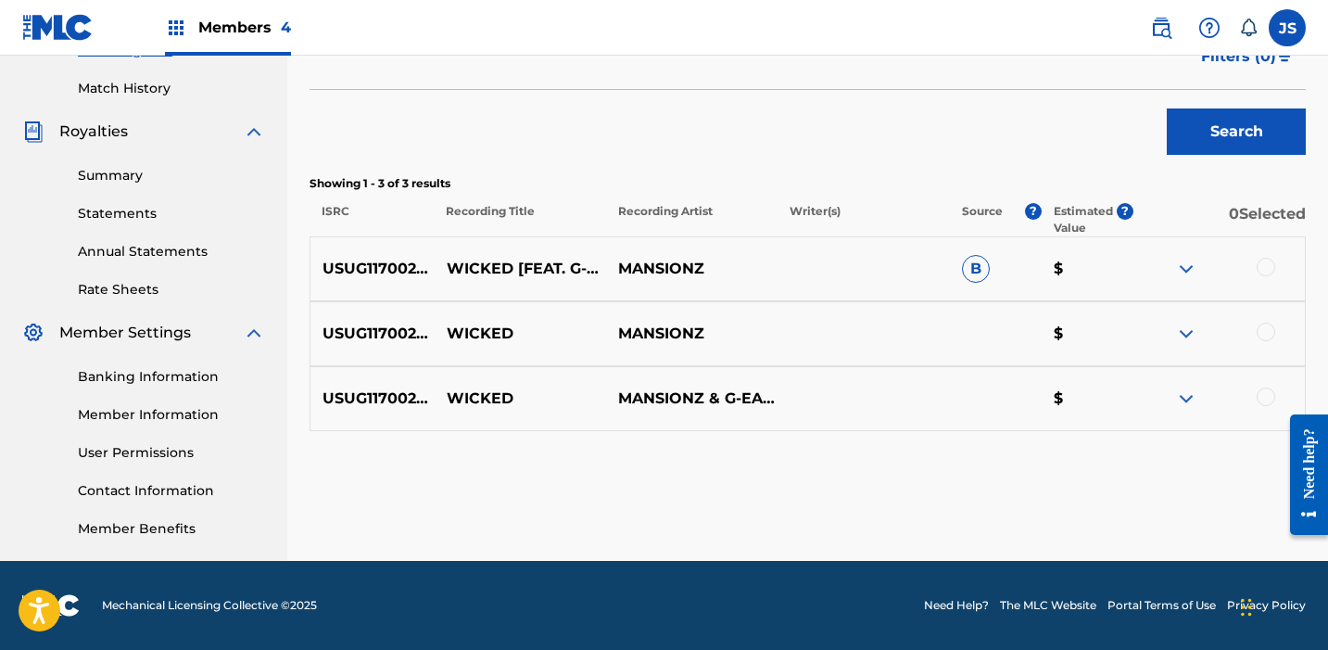
click at [1271, 392] on div at bounding box center [1266, 396] width 19 height 19
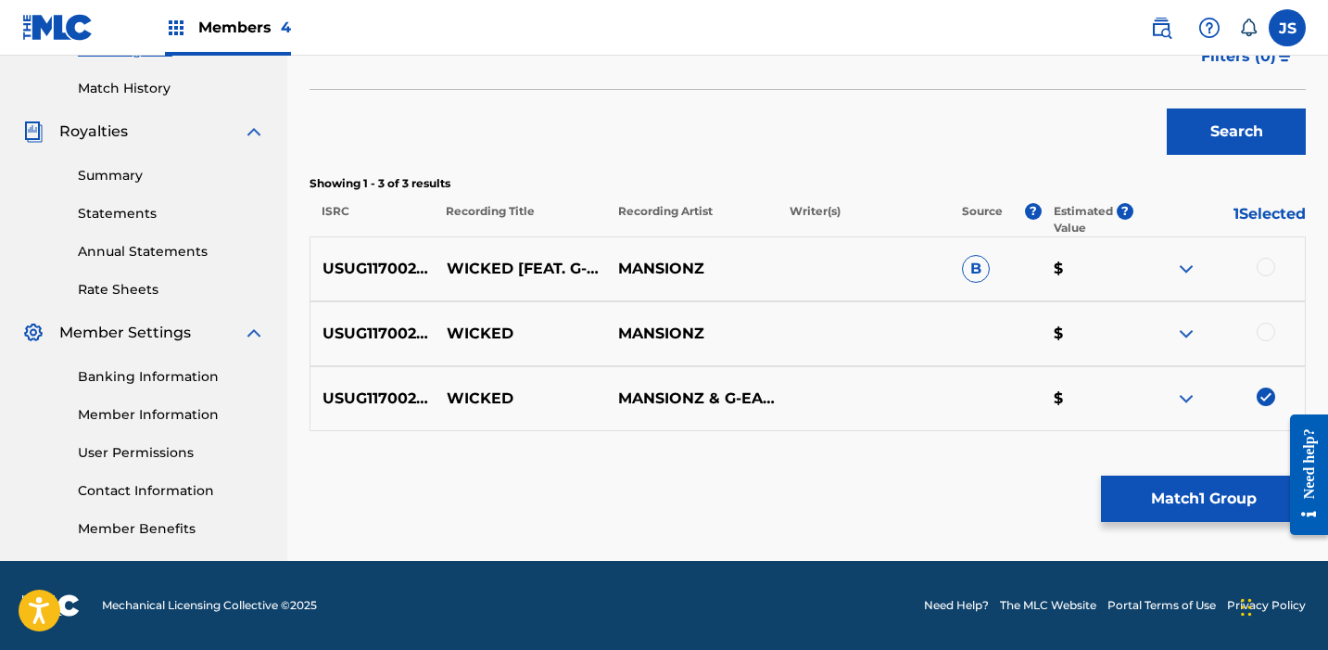
click at [1271, 331] on div at bounding box center [1266, 332] width 19 height 19
click at [1266, 266] on div at bounding box center [1266, 267] width 19 height 19
click at [1142, 508] on button "Match 3 Groups" at bounding box center [1203, 498] width 205 height 46
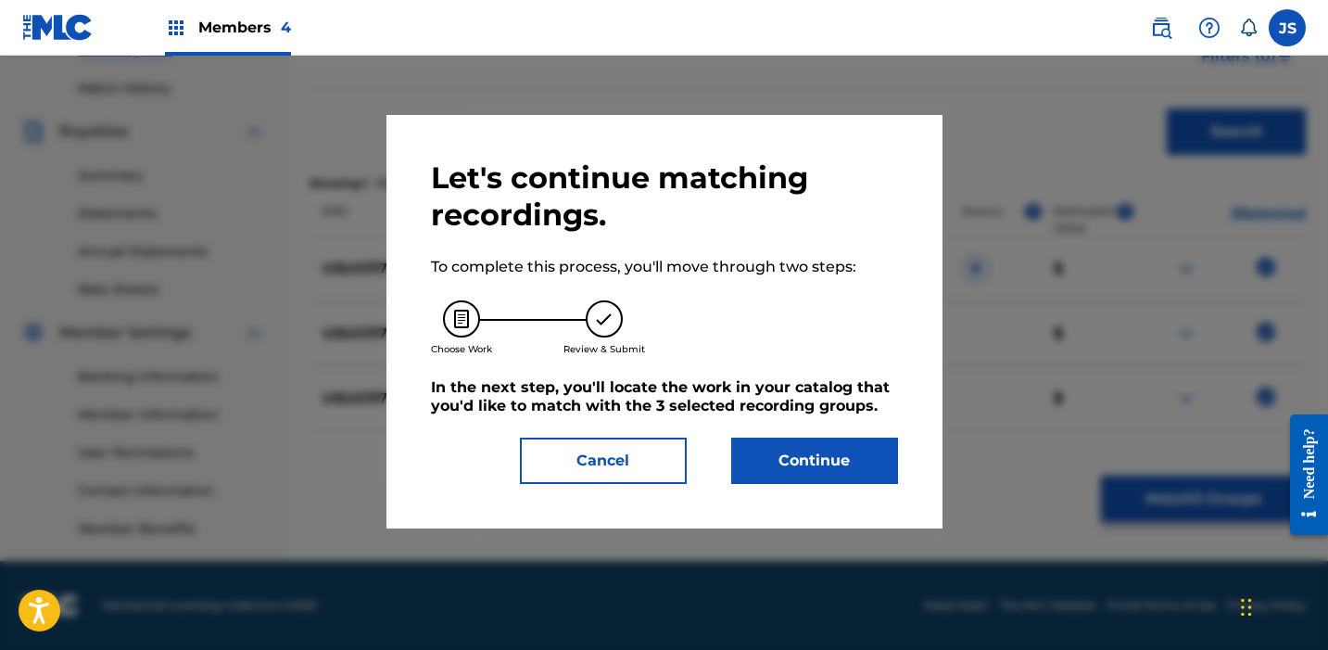
click at [770, 462] on button "Continue" at bounding box center [814, 460] width 167 height 46
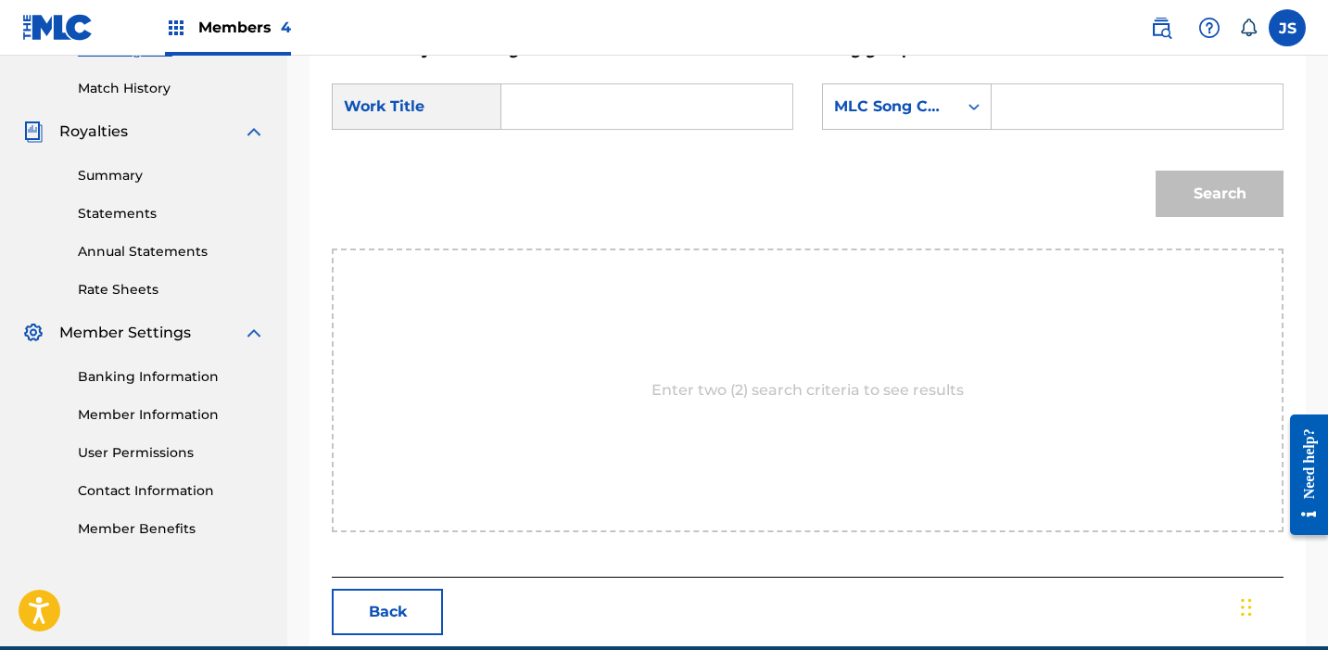
click at [587, 100] on input "Search Form" at bounding box center [646, 106] width 259 height 44
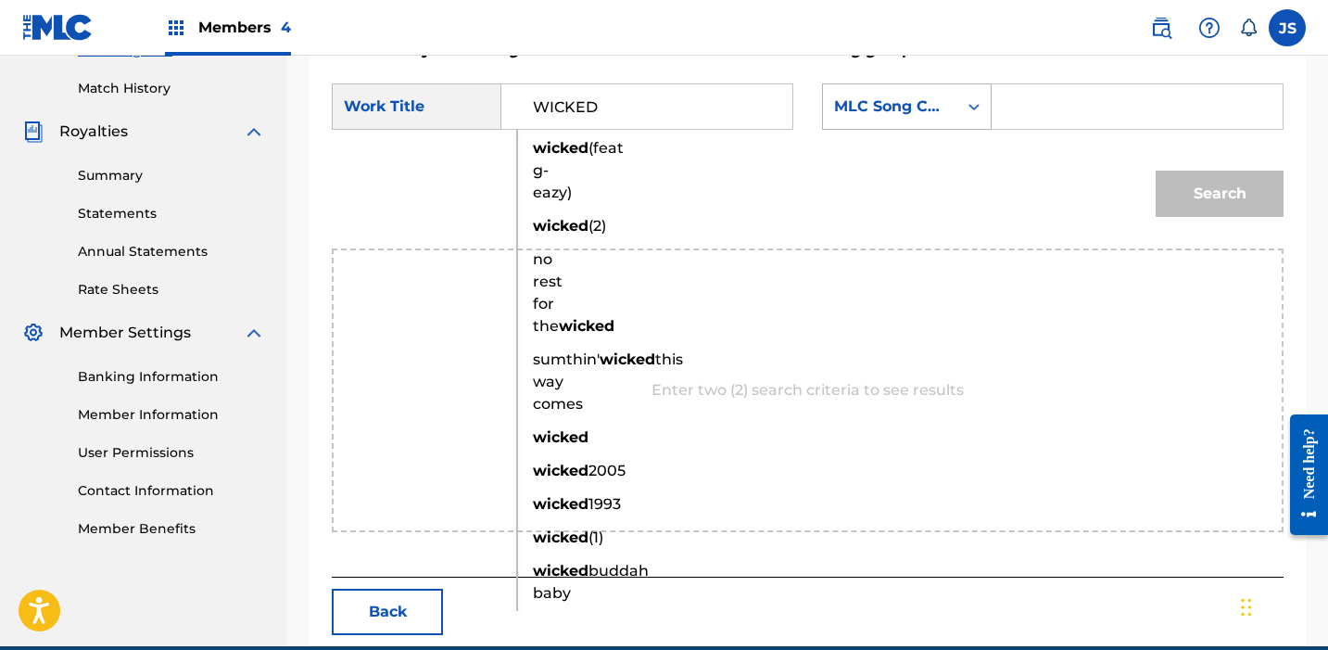
type input "WICKED"
click at [933, 108] on div "MLC Song Code" at bounding box center [890, 106] width 112 height 22
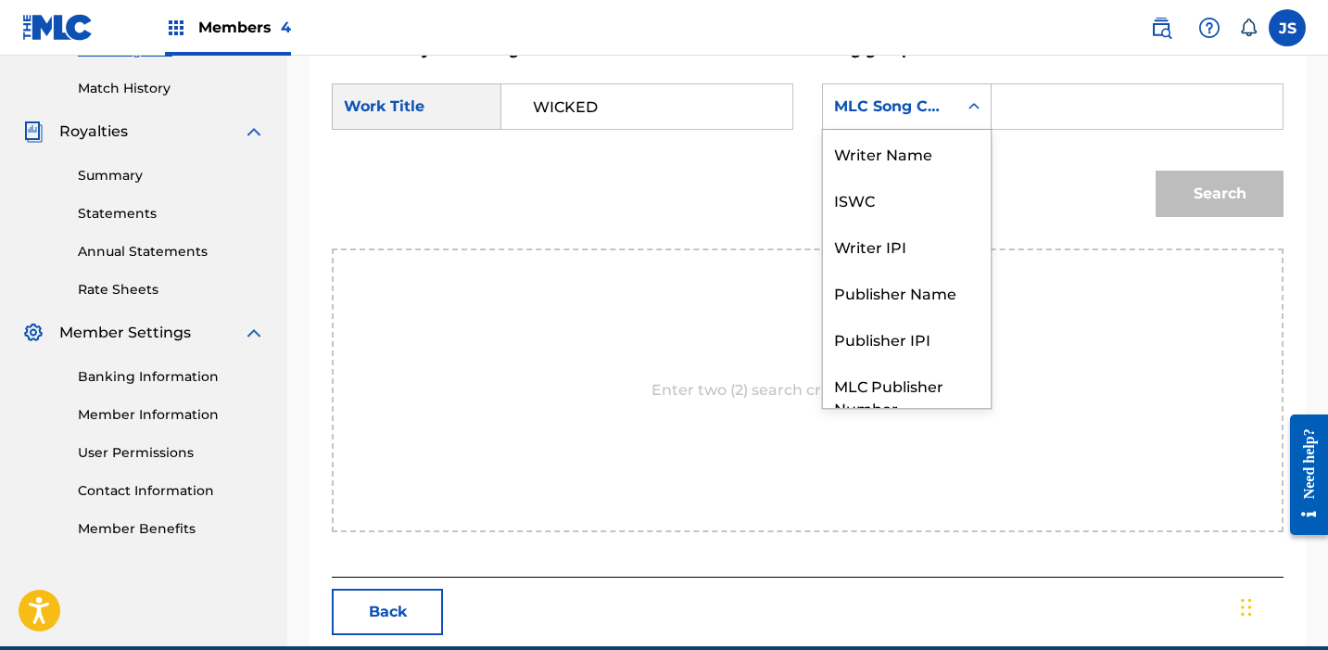
scroll to position [69, 0]
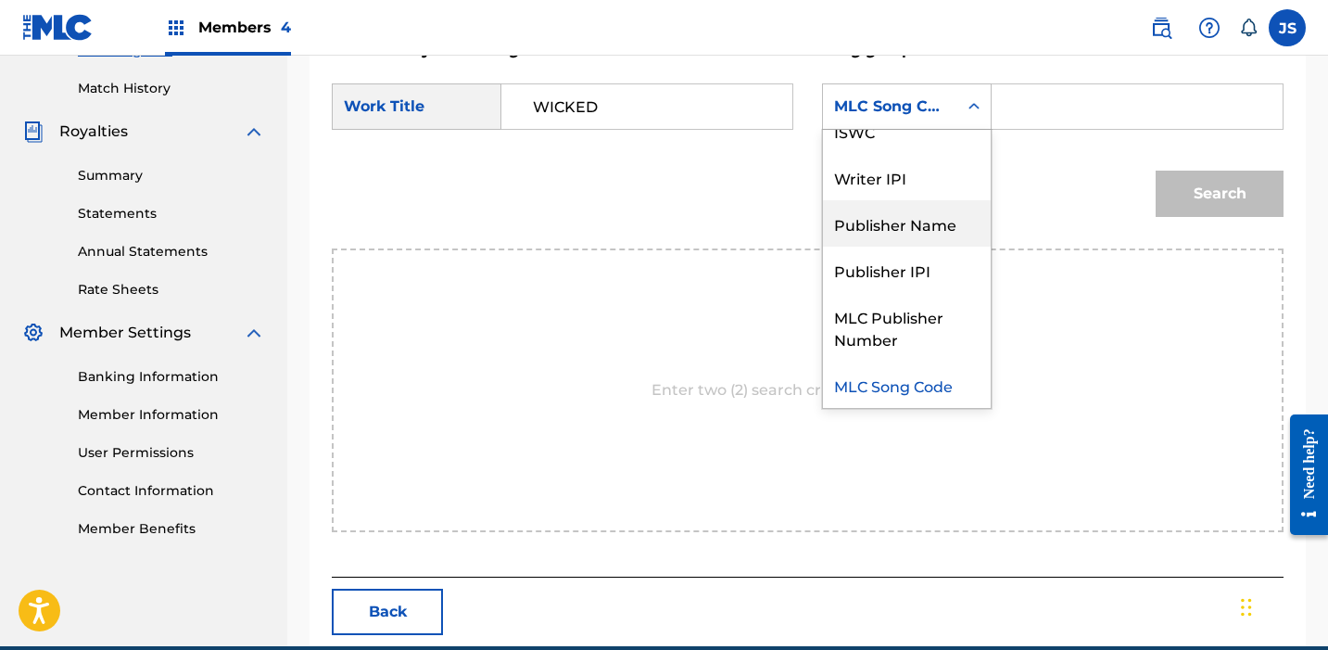
click at [900, 205] on div "Publisher Name" at bounding box center [907, 223] width 168 height 46
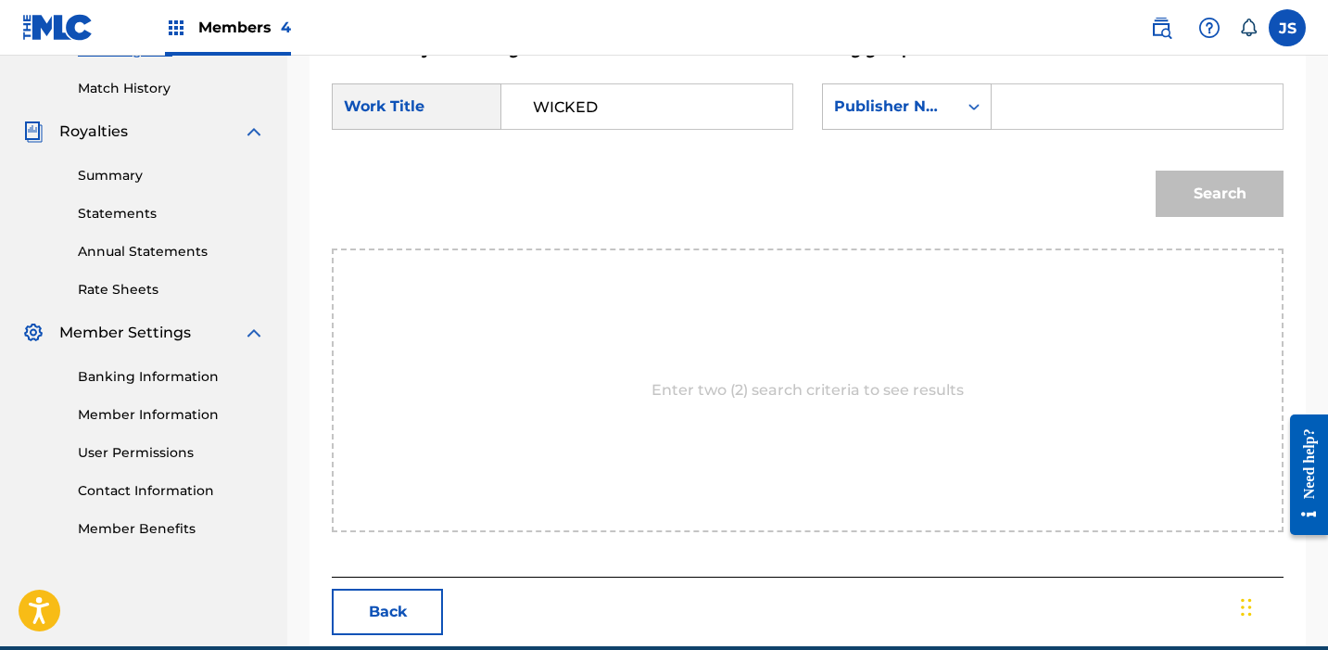
click at [1057, 112] on input "Search Form" at bounding box center [1136, 106] width 259 height 44
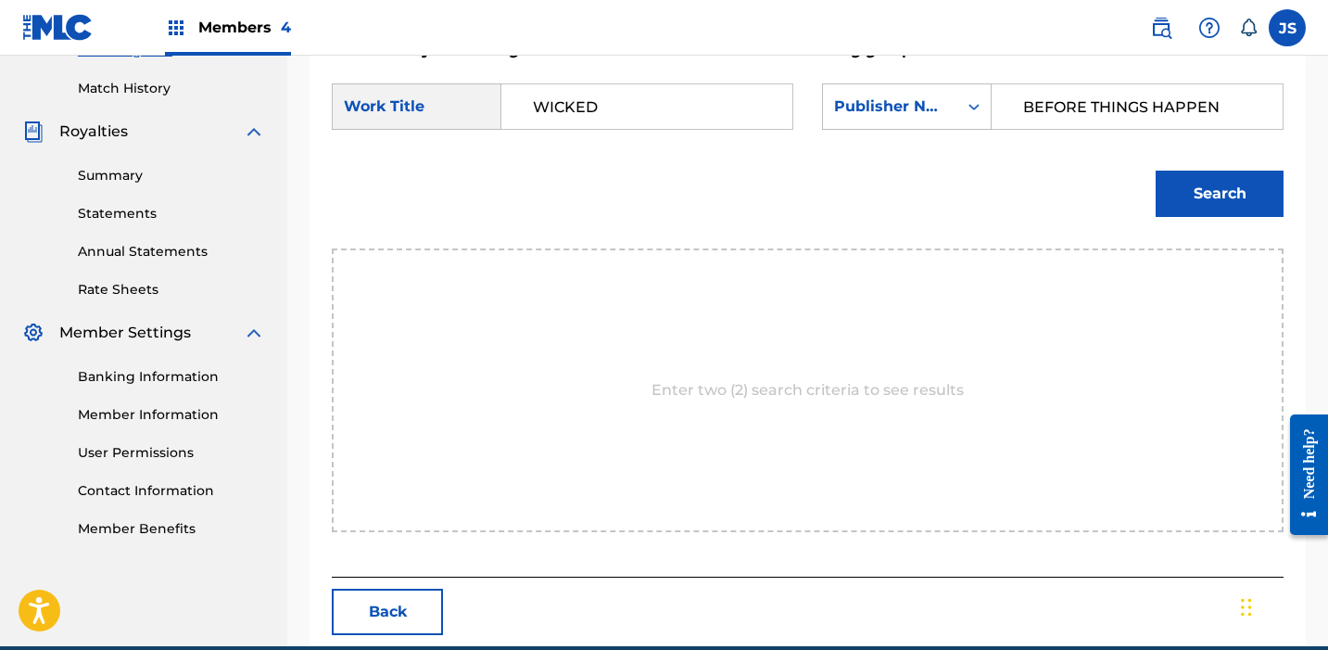
click at [1156, 171] on button "Search" at bounding box center [1220, 194] width 128 height 46
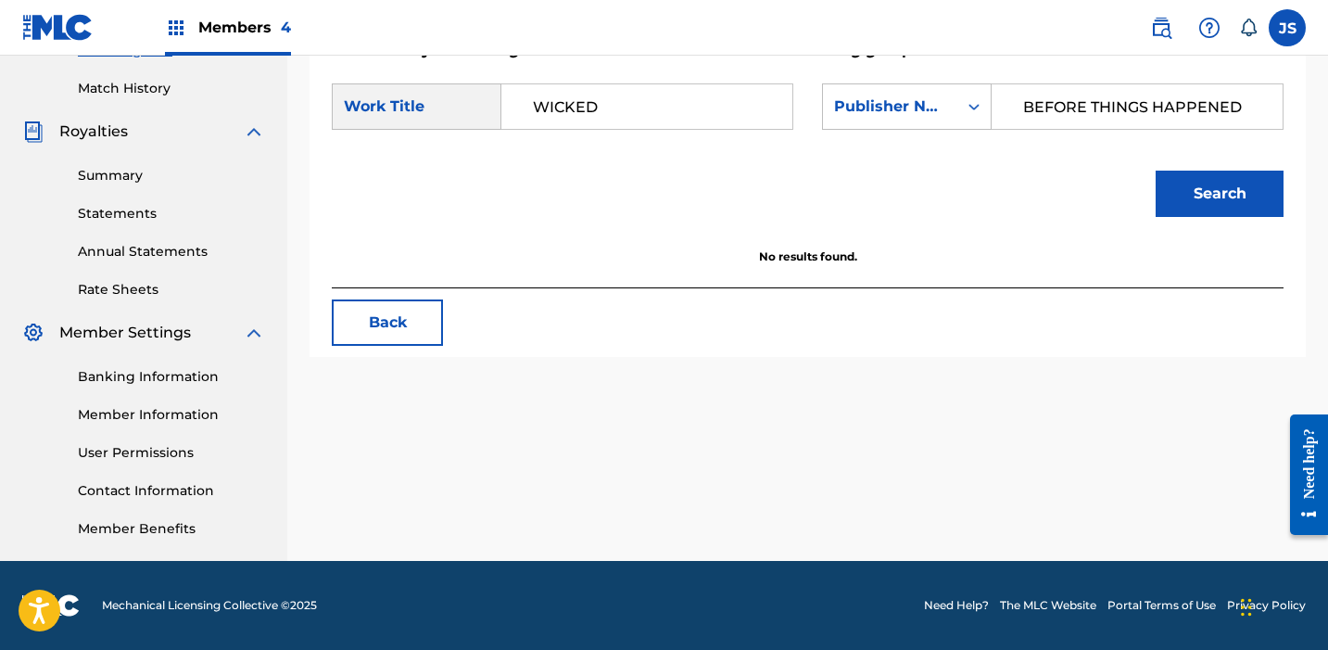
type input "BEFORE THINGS HAPPENED"
click at [1156, 171] on button "Search" at bounding box center [1220, 194] width 128 height 46
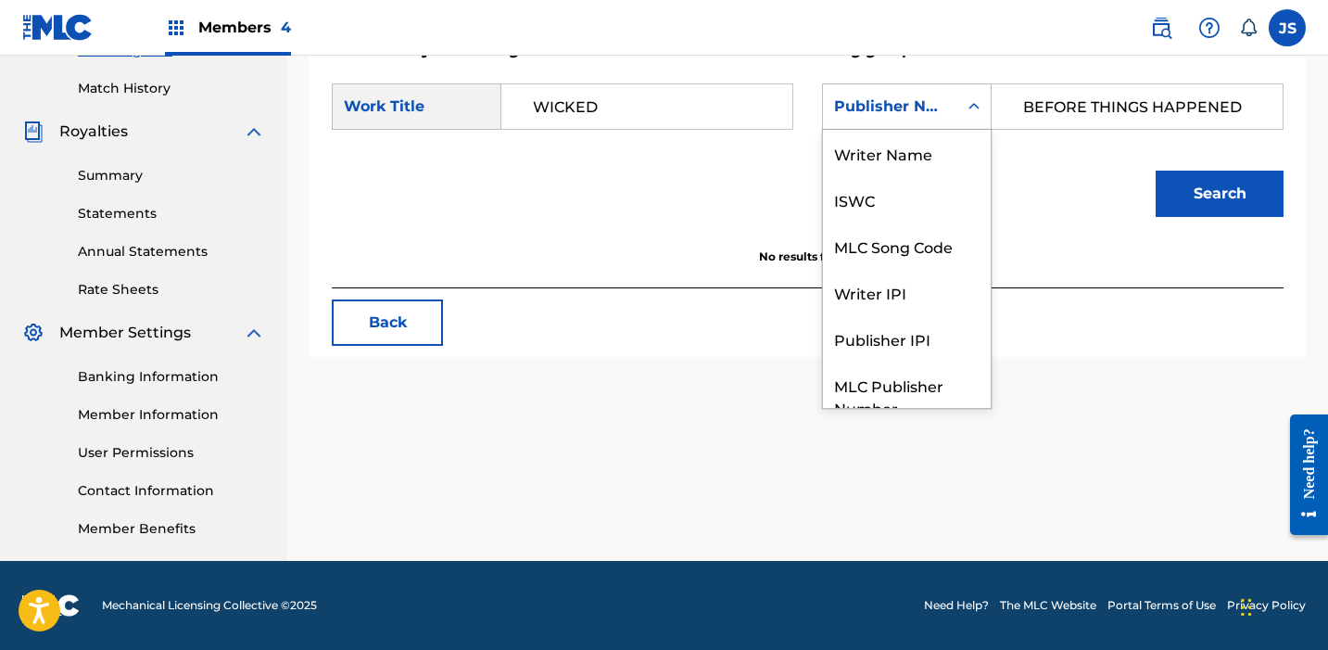
click at [892, 119] on div "Publisher Name" at bounding box center [890, 106] width 134 height 35
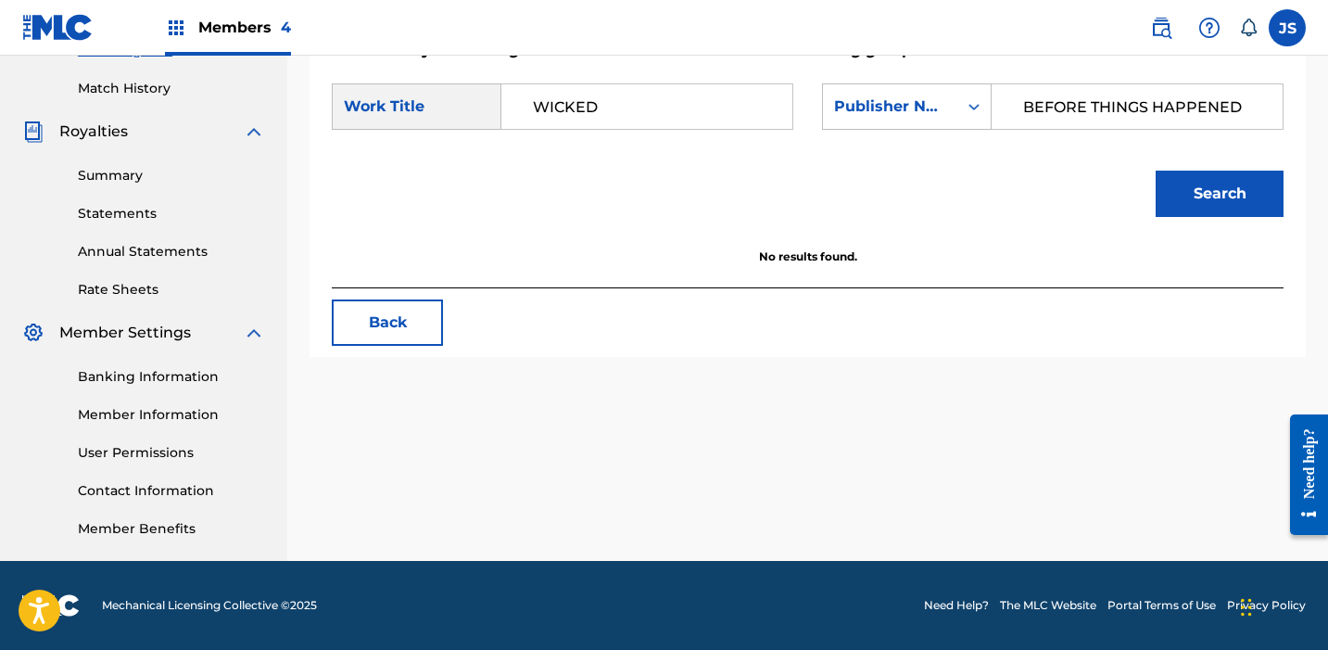
click at [394, 353] on div "Match Usage - Select Work In this step, you will locate the work you'd like to …" at bounding box center [808, 3] width 996 height 708
click at [394, 335] on button "Back" at bounding box center [387, 322] width 111 height 46
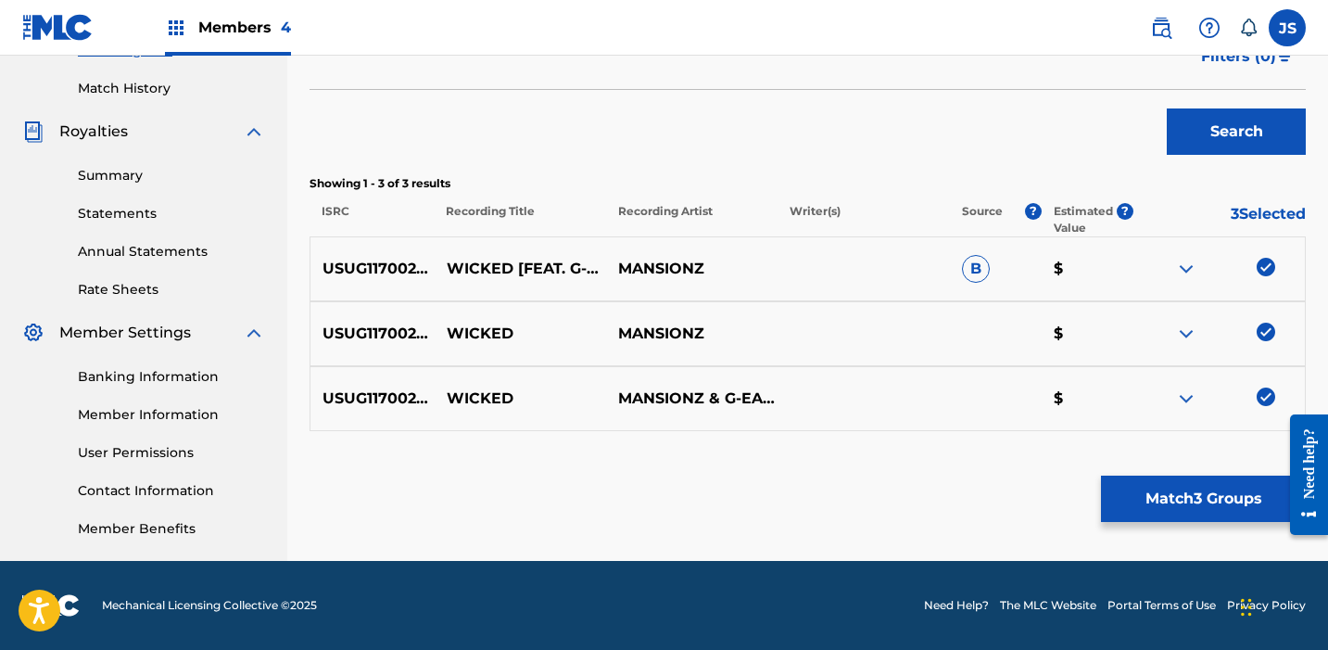
click at [1259, 268] on img at bounding box center [1266, 267] width 19 height 19
click at [1263, 334] on img at bounding box center [1266, 332] width 19 height 19
click at [1266, 392] on img at bounding box center [1266, 396] width 19 height 19
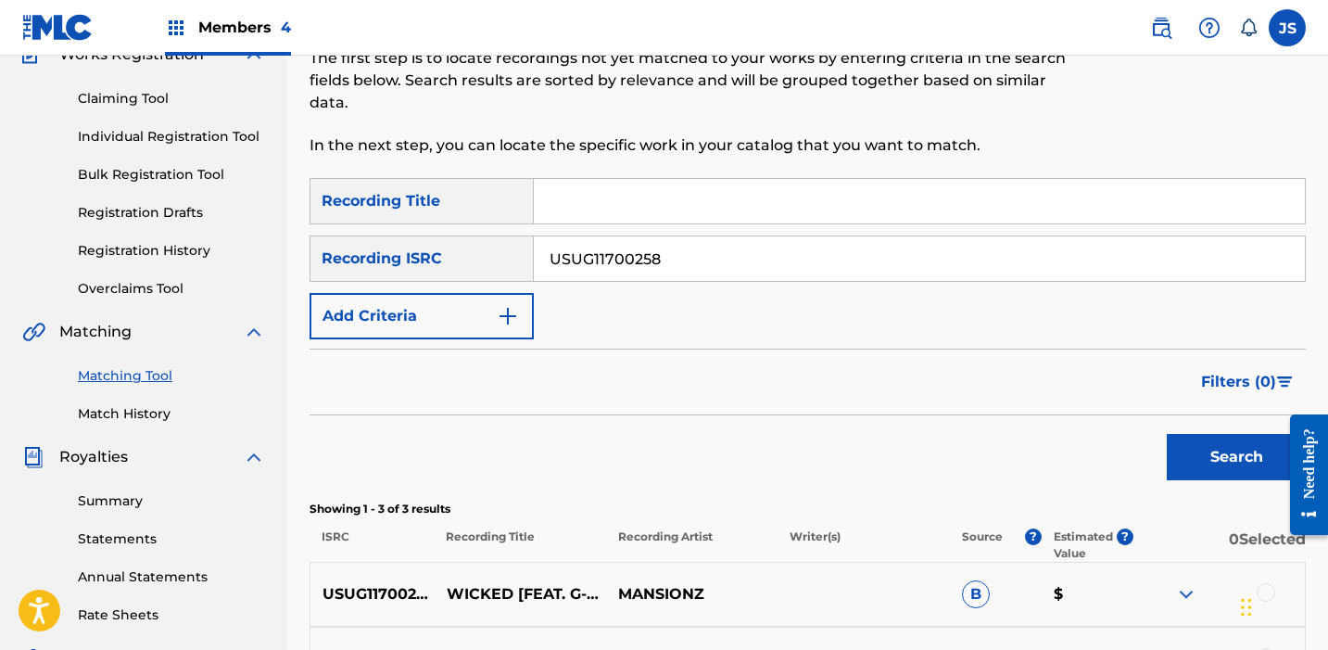
scroll to position [0, 0]
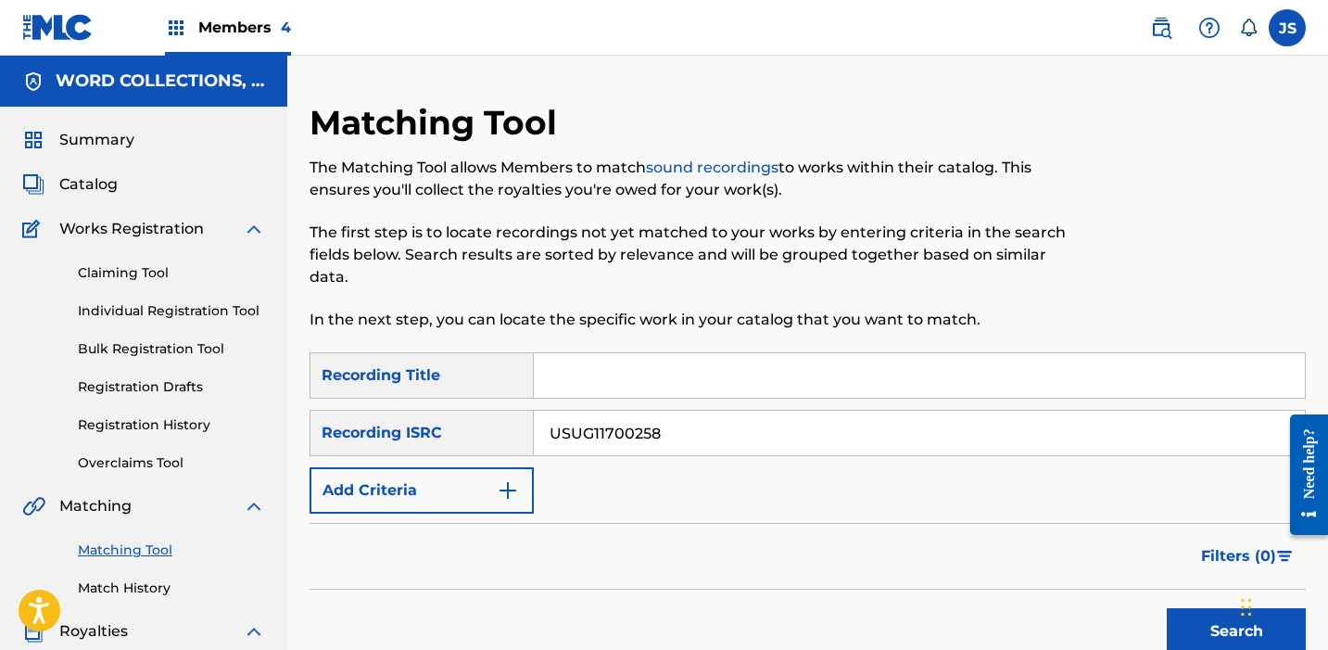
click at [688, 437] on input "USUG11700258" at bounding box center [919, 433] width 771 height 44
paste input "GX4R52369166"
type input "GX4R52369166"
click at [1167, 608] on button "Search" at bounding box center [1236, 631] width 139 height 46
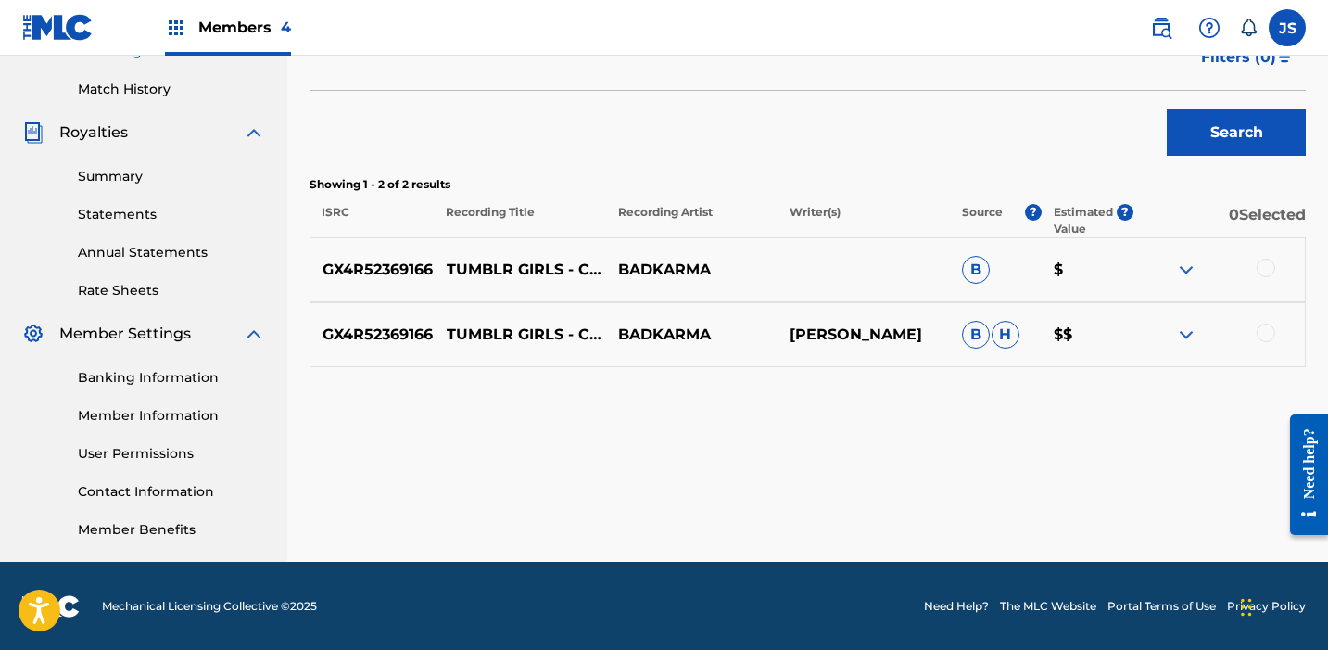
scroll to position [500, 0]
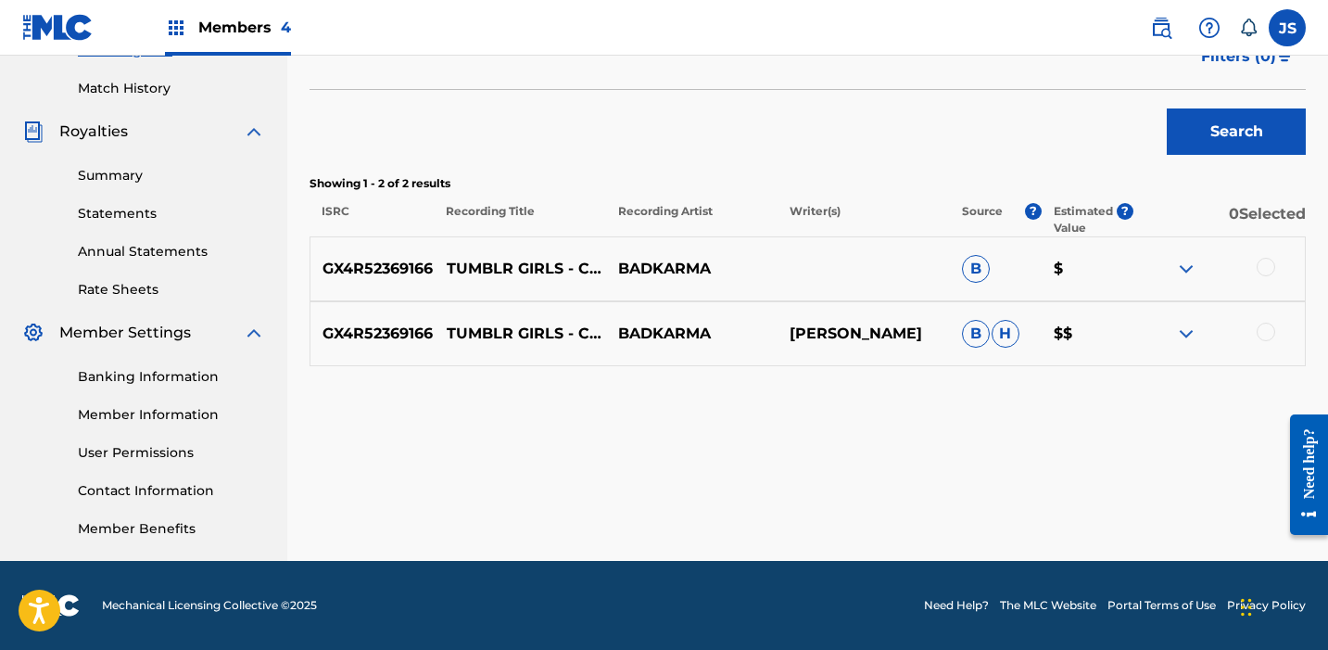
click at [1274, 254] on div "GX4R52369166 TUMBLR GIRLS - COVER BADKARMA B $" at bounding box center [808, 268] width 996 height 65
click at [1272, 267] on div at bounding box center [1266, 267] width 19 height 19
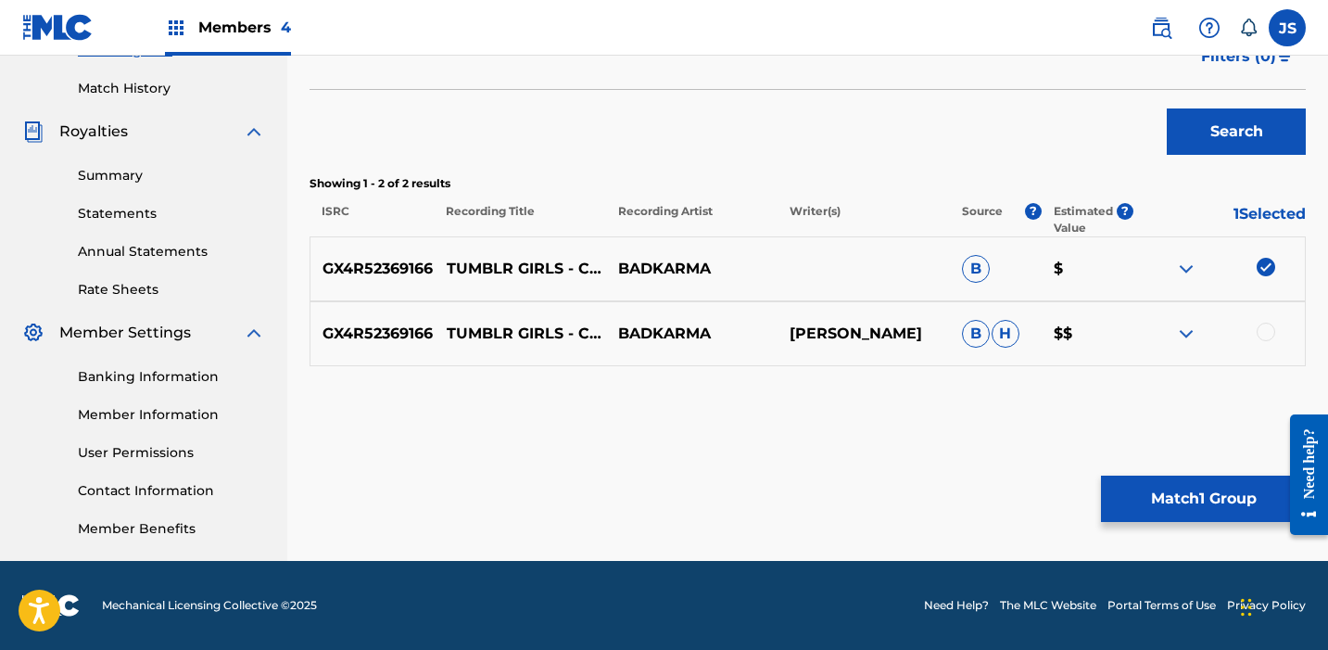
click at [1259, 323] on div at bounding box center [1218, 334] width 171 height 22
click at [1259, 330] on div at bounding box center [1266, 332] width 19 height 19
click at [1181, 511] on button "Match 2 Groups" at bounding box center [1203, 498] width 205 height 46
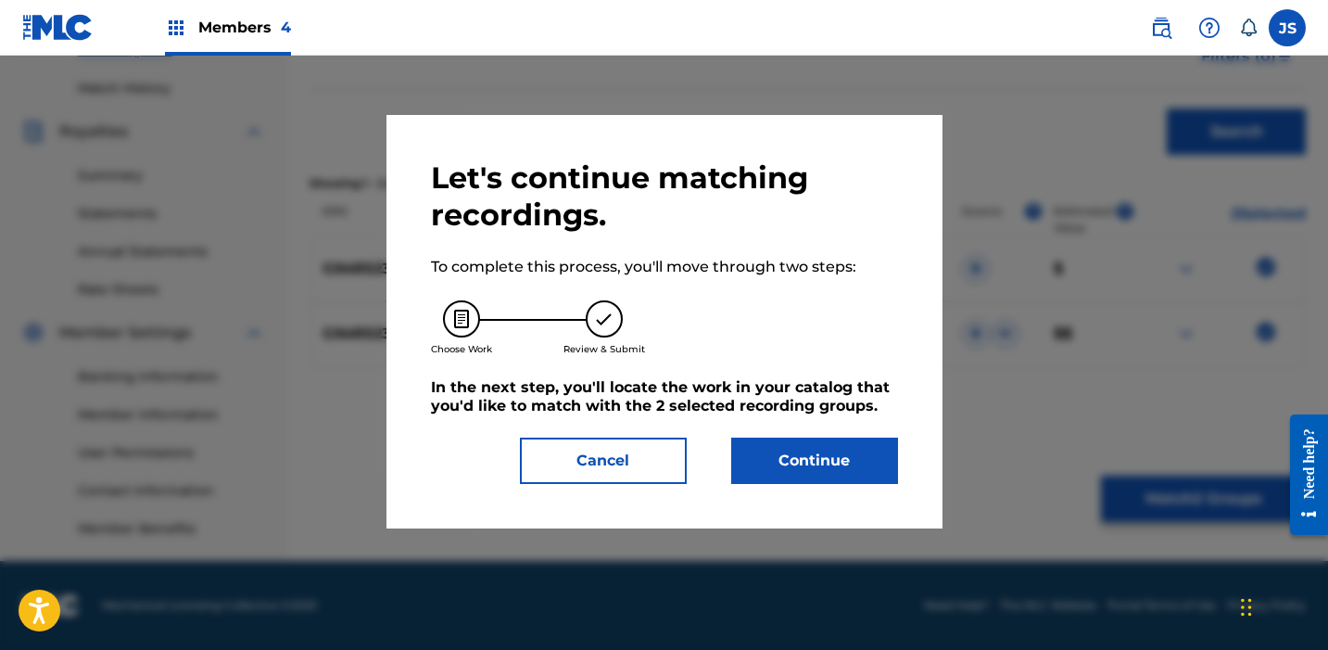
click at [758, 468] on button "Continue" at bounding box center [814, 460] width 167 height 46
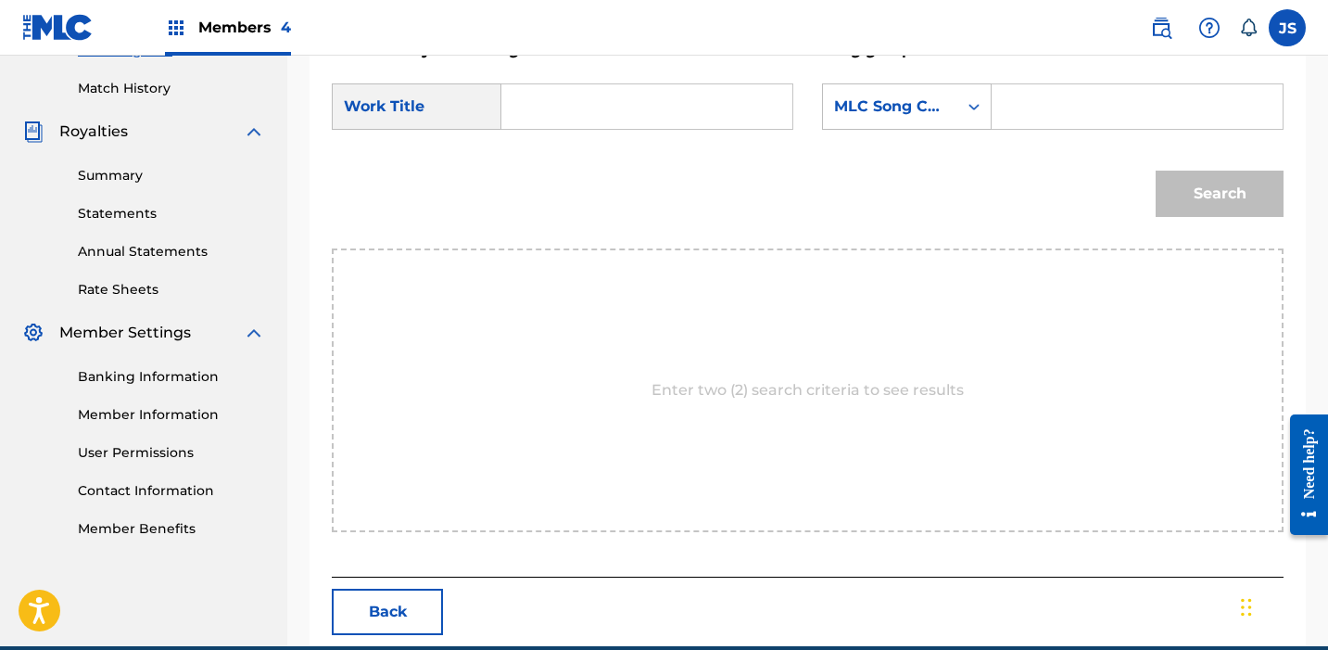
click at [606, 126] on input "Search Form" at bounding box center [646, 106] width 259 height 44
click at [593, 158] on div "Search" at bounding box center [808, 200] width 952 height 96
click at [581, 108] on input "TUMBLR" at bounding box center [646, 106] width 259 height 44
click at [587, 157] on span "girls" at bounding box center [603, 148] width 32 height 18
type input "tumblr girls"
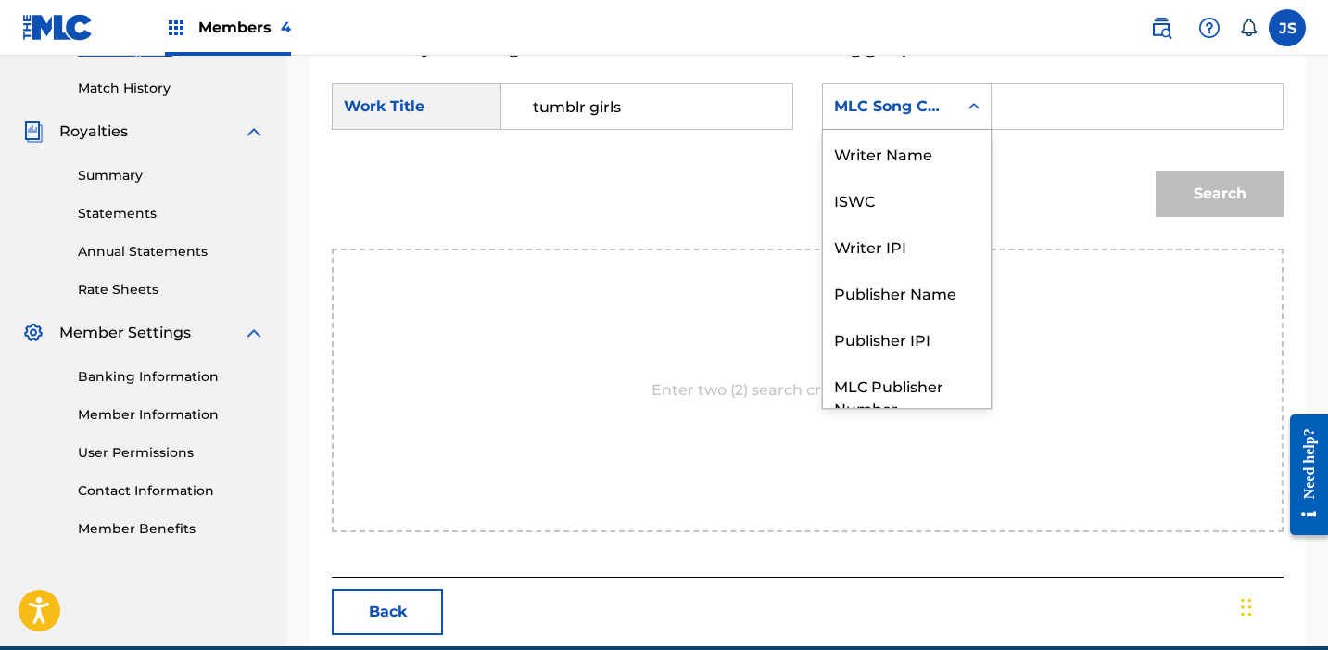
click at [898, 117] on div "MLC Song Code" at bounding box center [890, 106] width 112 height 22
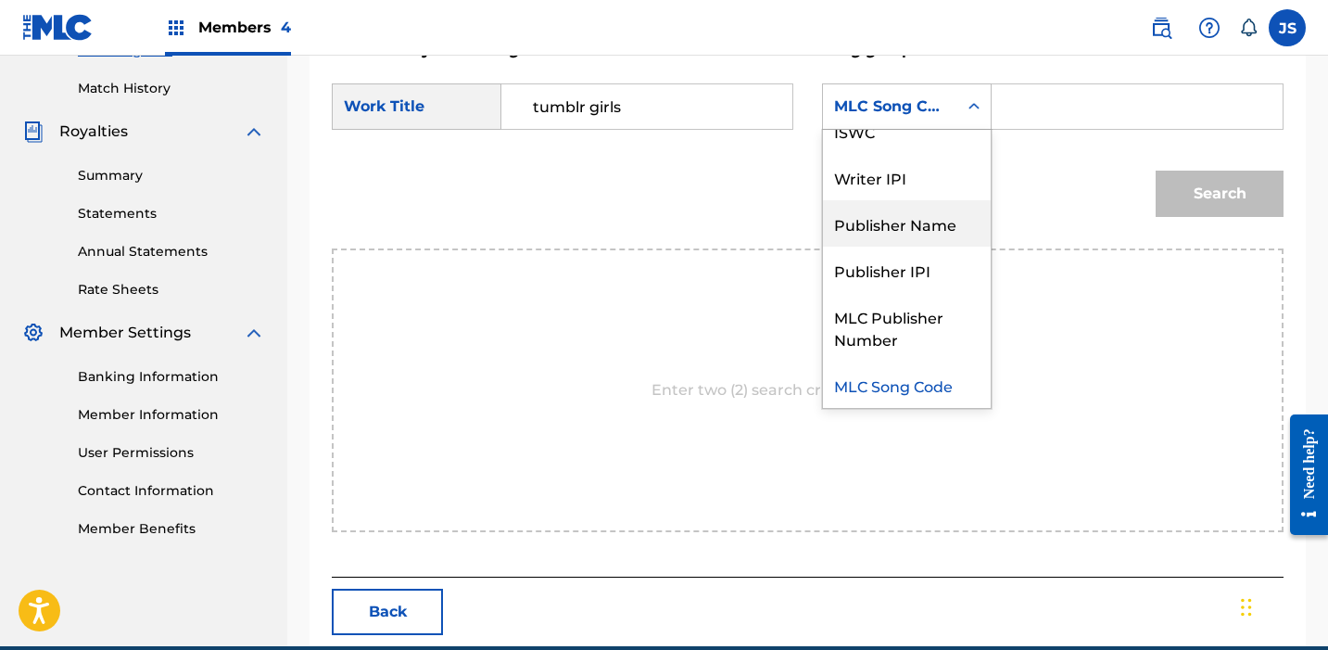
click at [892, 221] on div "Publisher Name" at bounding box center [907, 223] width 168 height 46
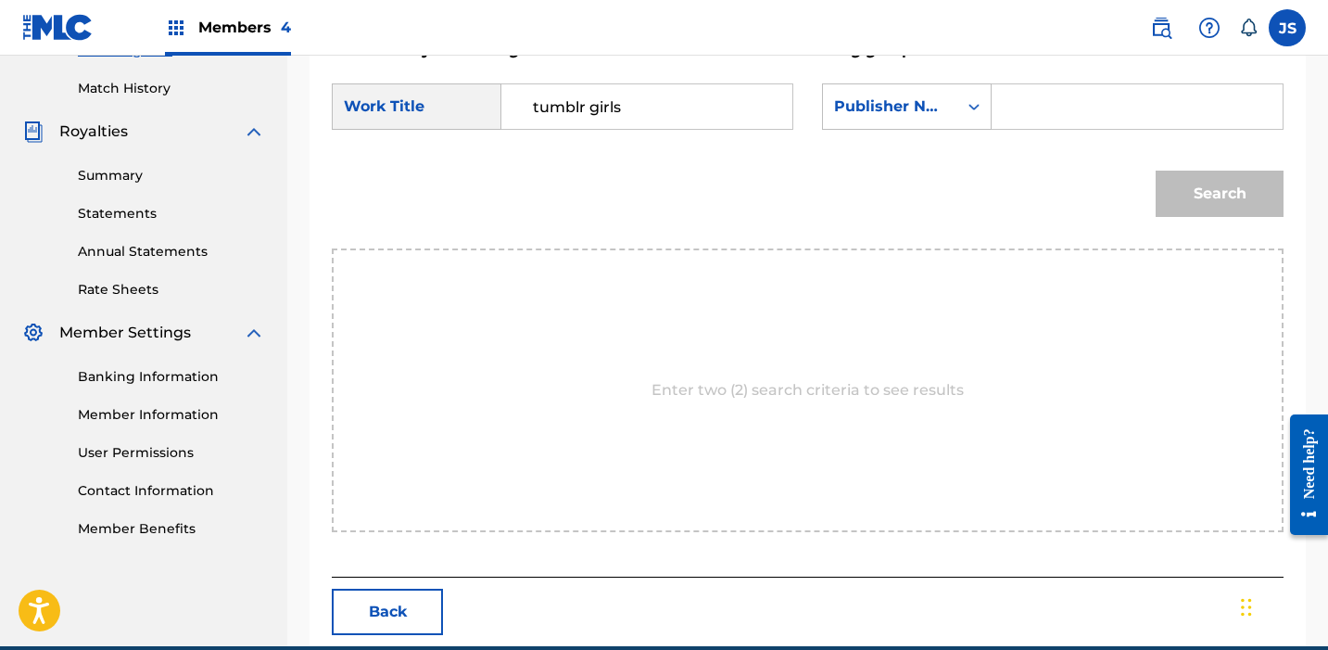
click at [1030, 107] on input "Search Form" at bounding box center [1136, 106] width 259 height 44
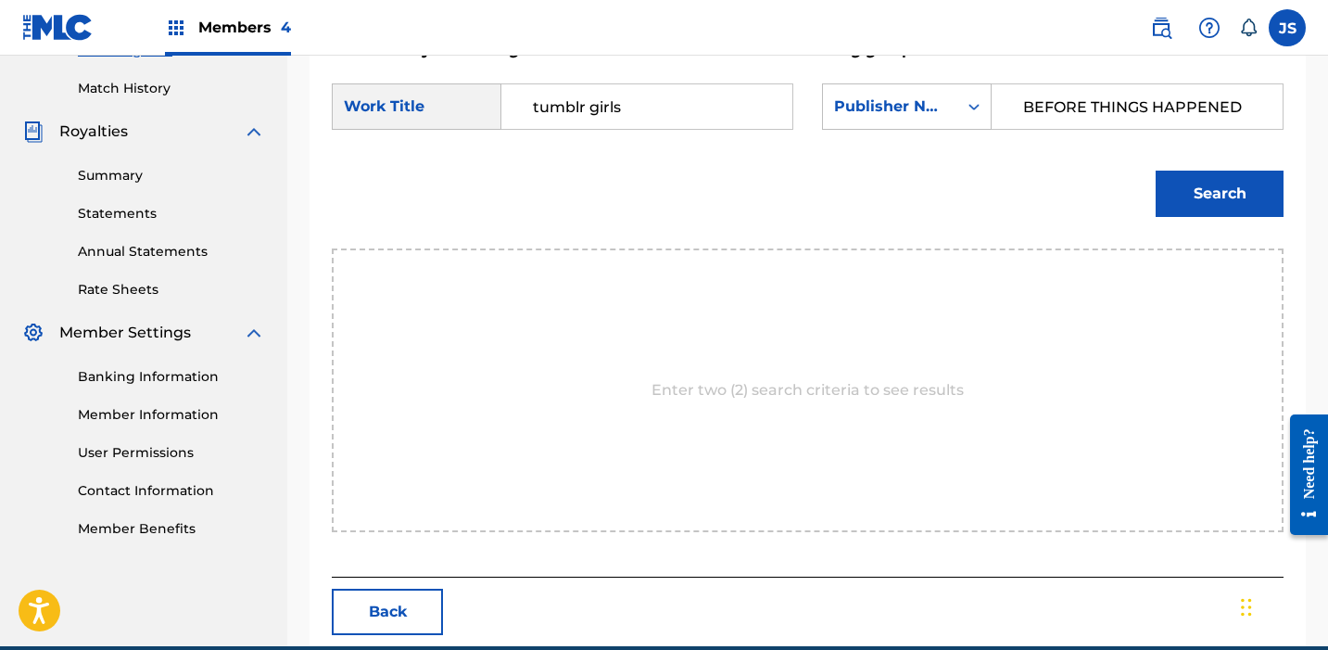
click at [1156, 171] on button "Search" at bounding box center [1220, 194] width 128 height 46
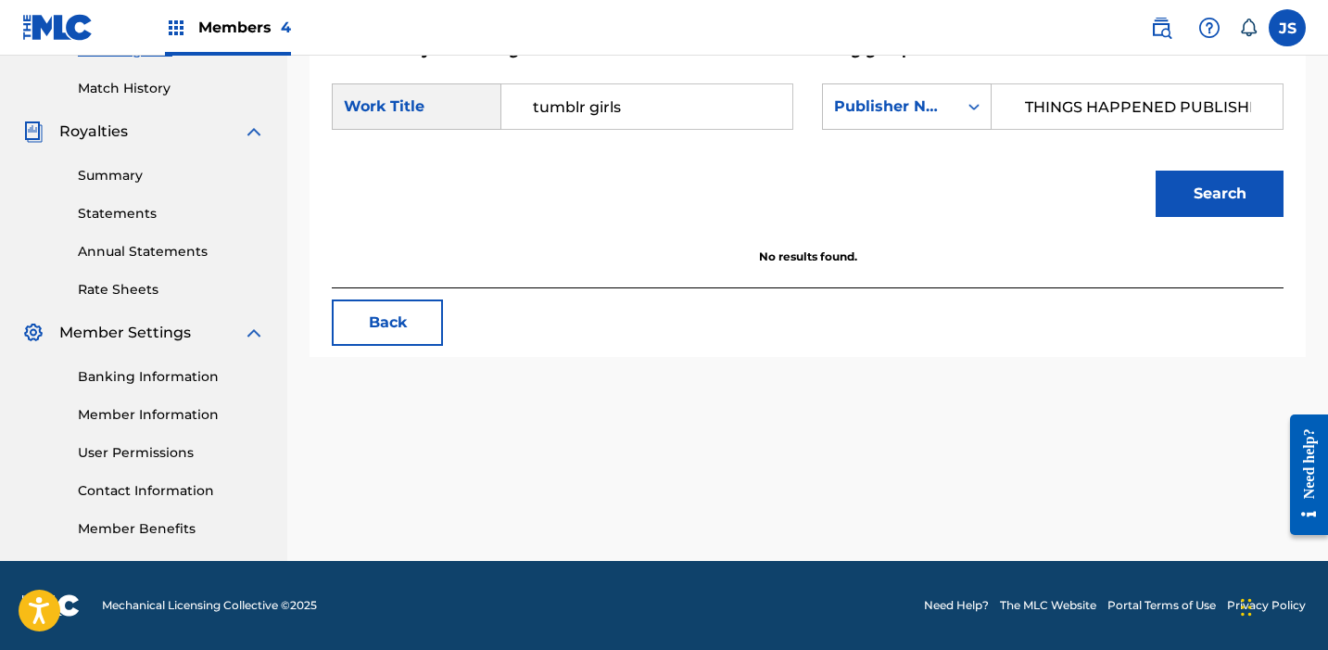
scroll to position [0, 90]
type input "BEFORE THINGS HAPPENED PUBLISHING"
click at [1156, 171] on button "Search" at bounding box center [1220, 194] width 128 height 46
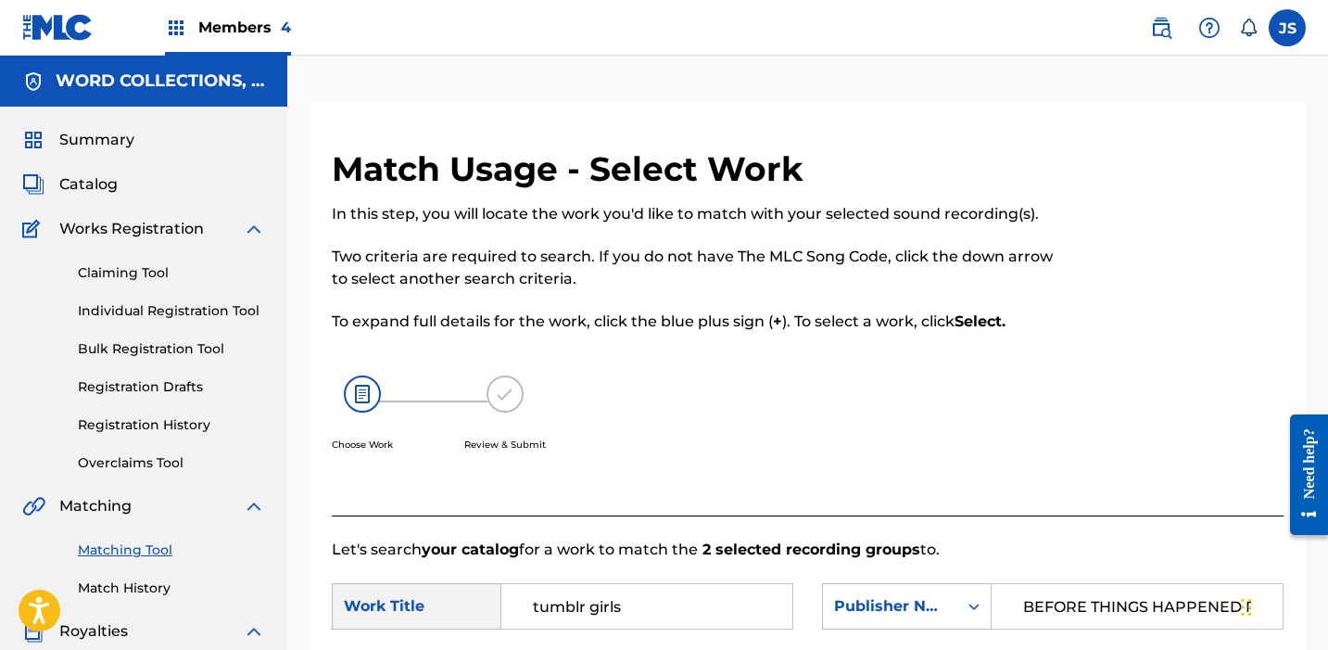
click at [85, 181] on span "Catalog" at bounding box center [88, 184] width 58 height 22
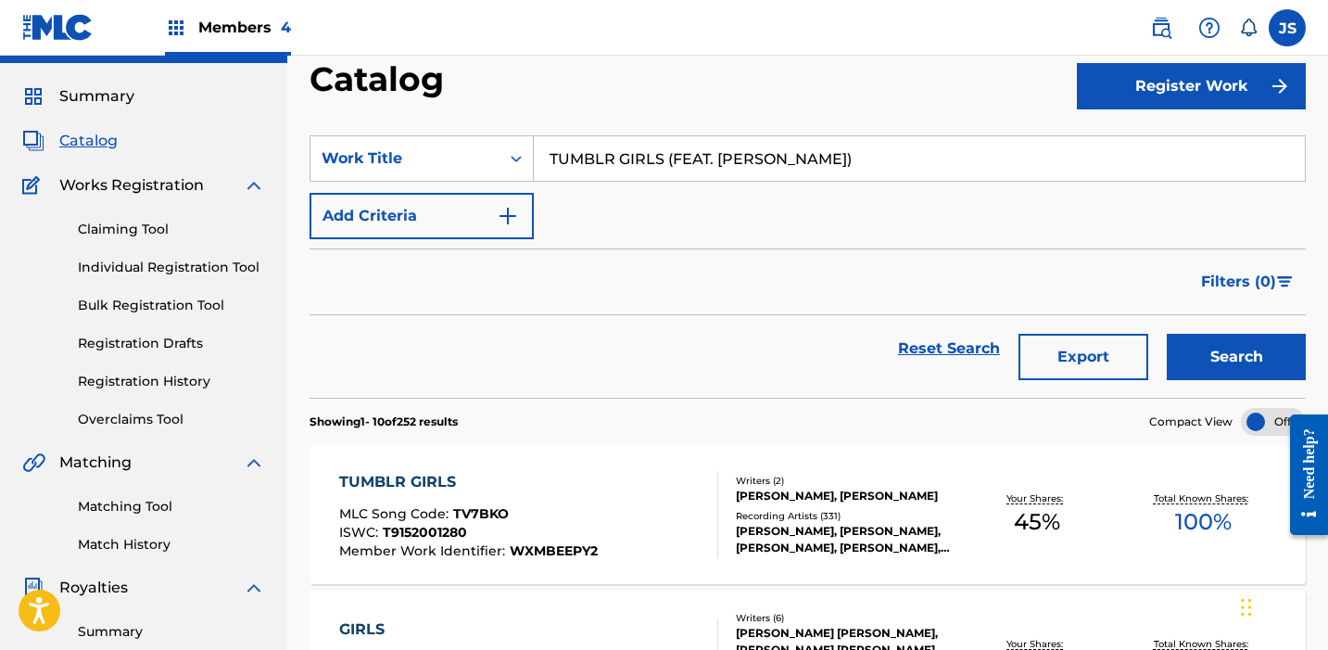
scroll to position [43, 0]
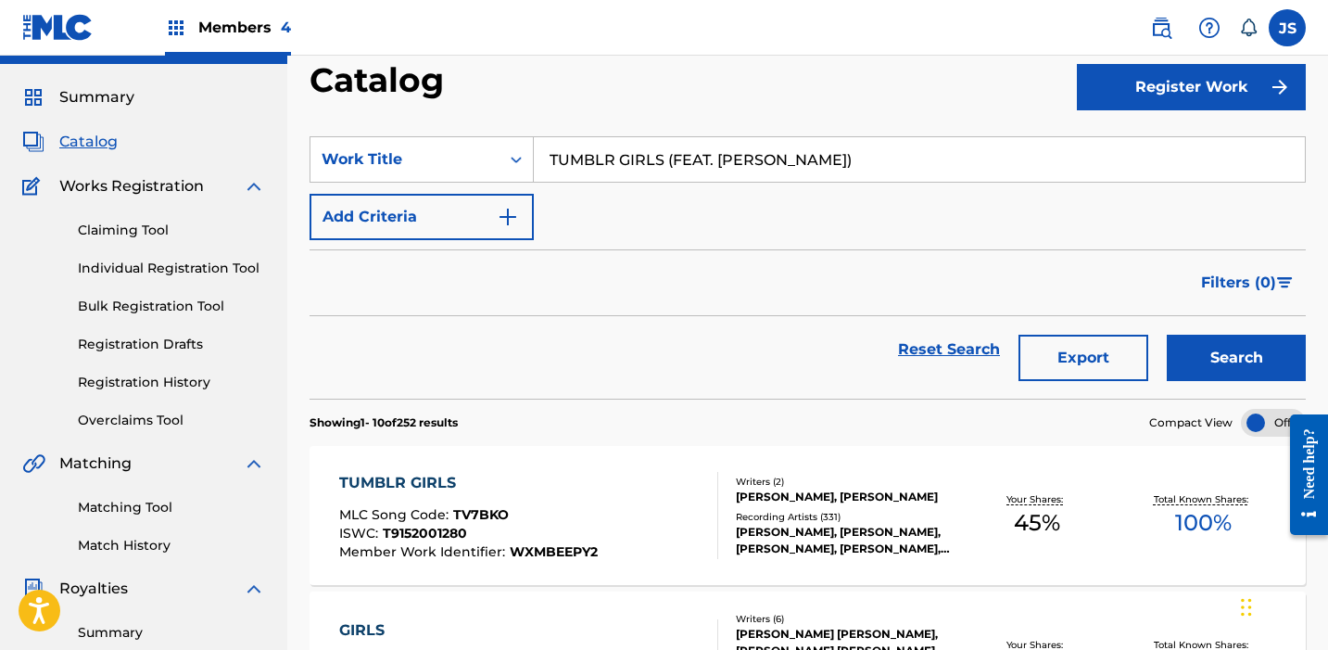
click at [612, 465] on div "TUMBLR GIRLS MLC Song Code : TV7BKO ISWC : T9152001280 Member Work Identifier :…" at bounding box center [808, 515] width 996 height 139
